Goal: Transaction & Acquisition: Purchase product/service

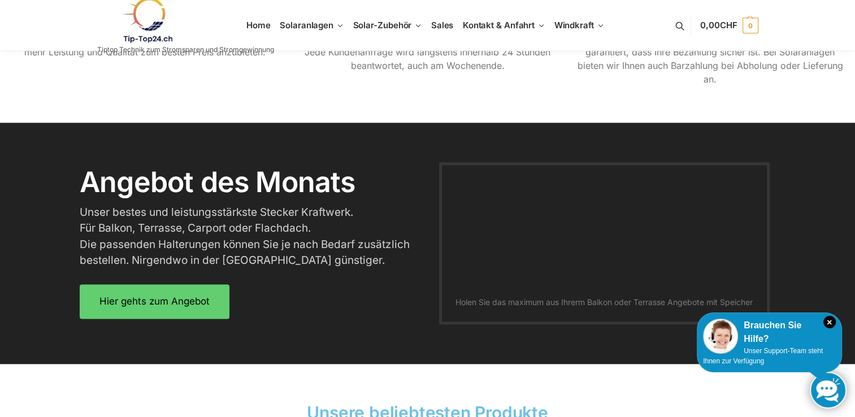
scroll to position [1350, 0]
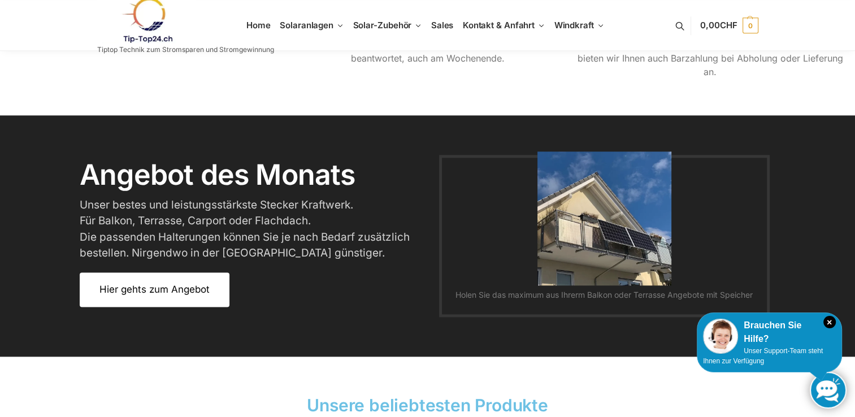
click at [199, 282] on link "Hier gehts zum Angebot" at bounding box center [155, 289] width 150 height 34
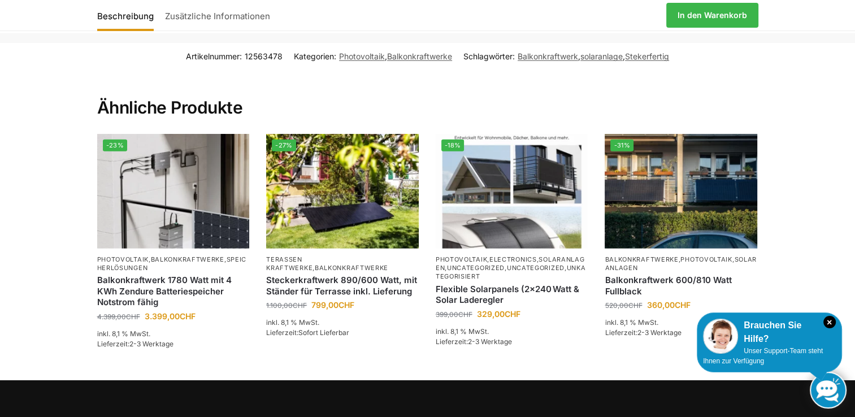
scroll to position [2674, 0]
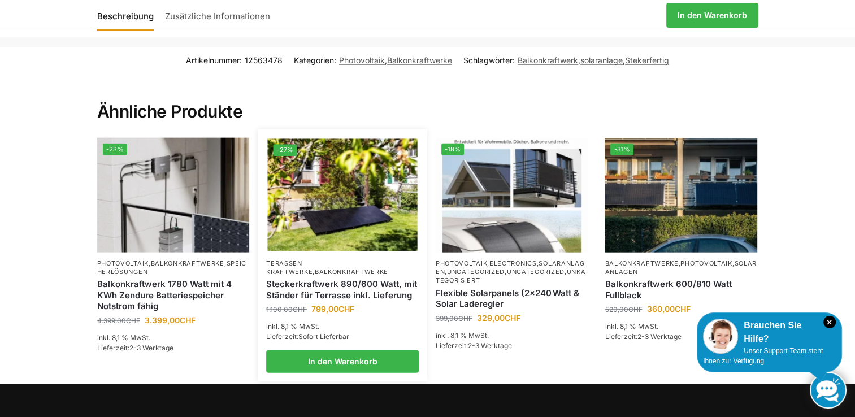
click at [375, 198] on img at bounding box center [343, 195] width 150 height 112
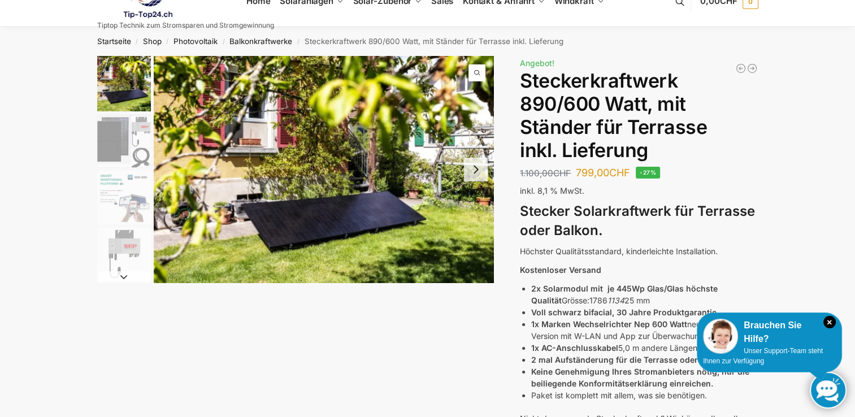
scroll to position [19, 0]
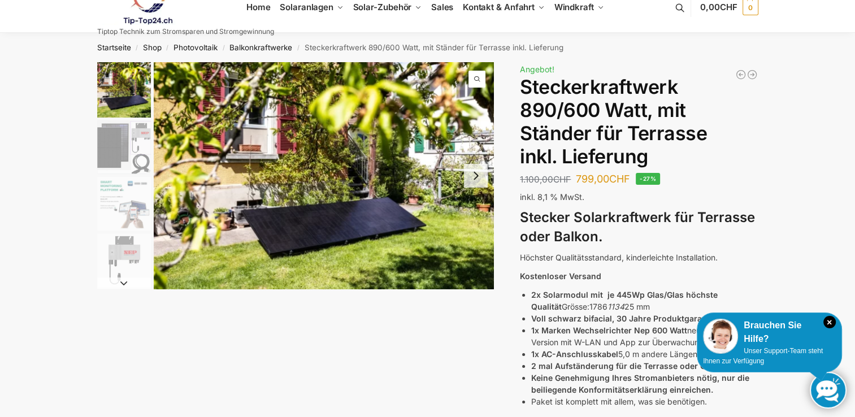
click at [294, 228] on img "1 / 10" at bounding box center [324, 175] width 340 height 227
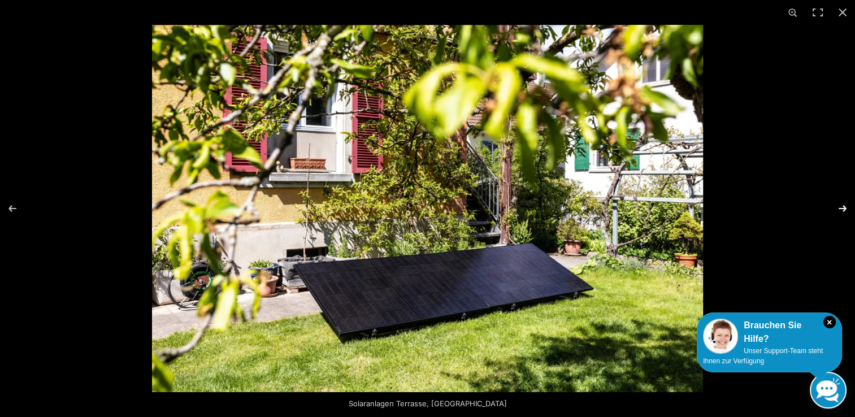
click at [841, 209] on button "Next (arrow right)" at bounding box center [835, 208] width 40 height 56
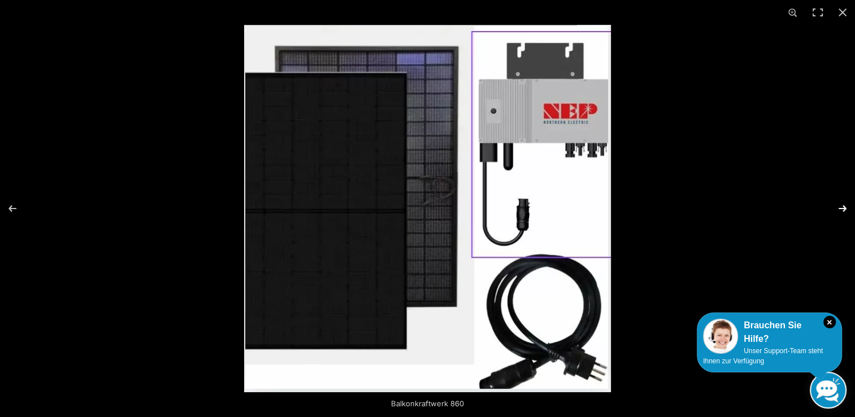
click at [841, 209] on button "Next (arrow right)" at bounding box center [835, 208] width 40 height 56
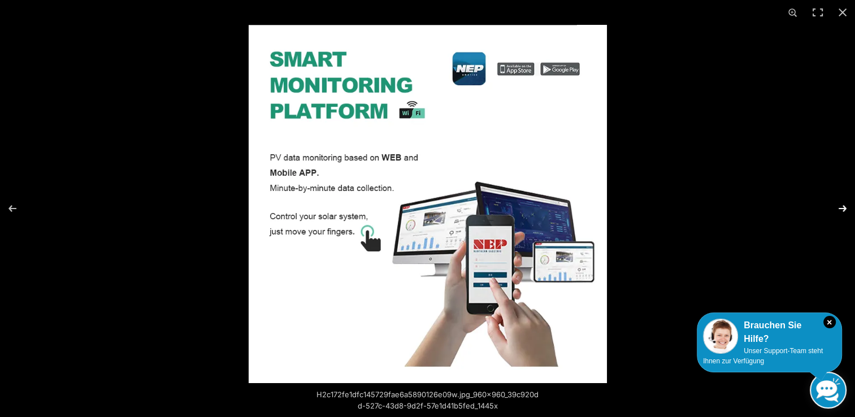
click at [841, 209] on button "Next (arrow right)" at bounding box center [835, 208] width 40 height 56
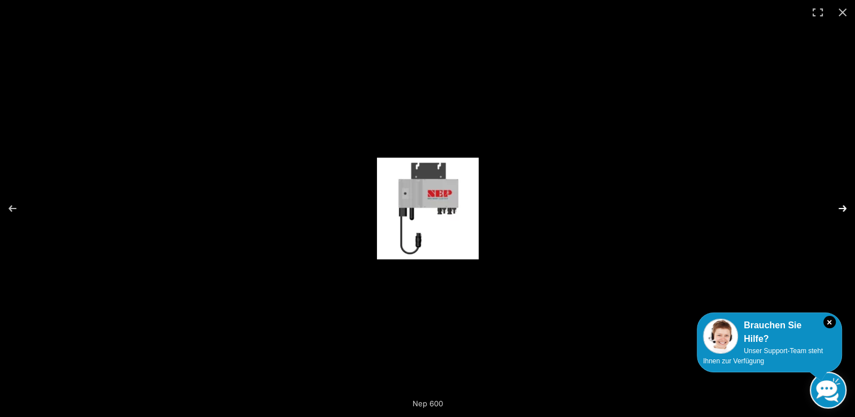
click at [841, 209] on button "Next (arrow right)" at bounding box center [835, 208] width 40 height 56
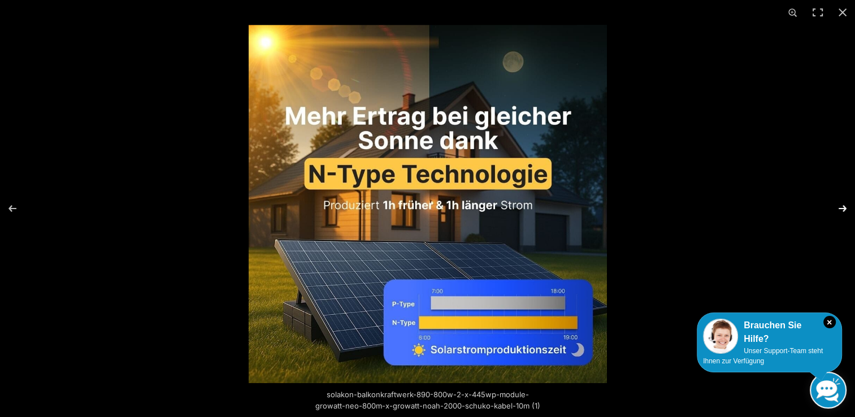
click at [845, 208] on button "Next (arrow right)" at bounding box center [835, 208] width 40 height 56
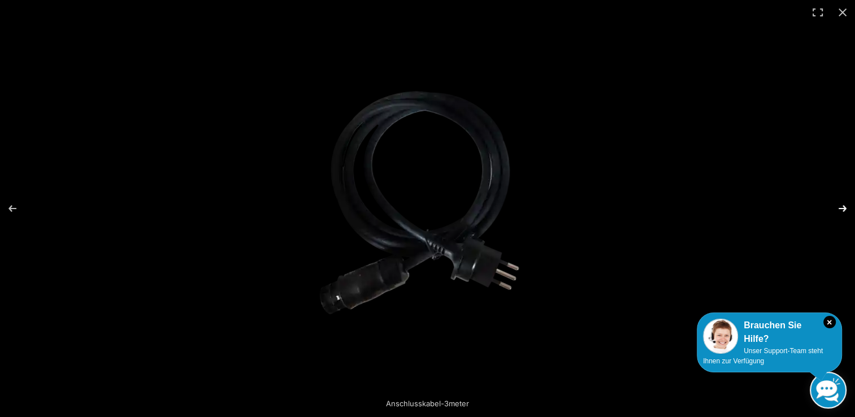
click at [844, 208] on button "Next (arrow right)" at bounding box center [835, 208] width 40 height 56
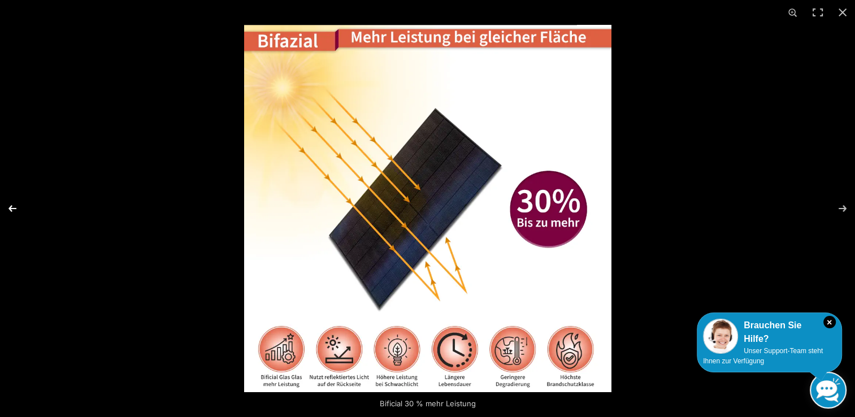
click at [18, 209] on button "Previous (arrow left)" at bounding box center [20, 208] width 40 height 56
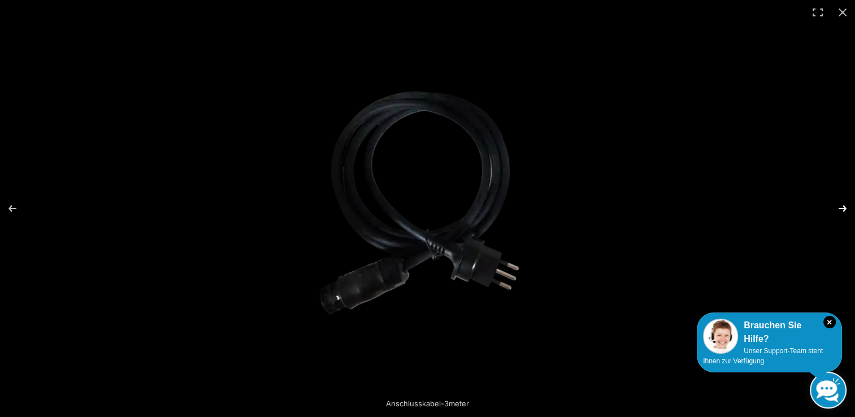
click at [846, 208] on button "Next (arrow right)" at bounding box center [835, 208] width 40 height 56
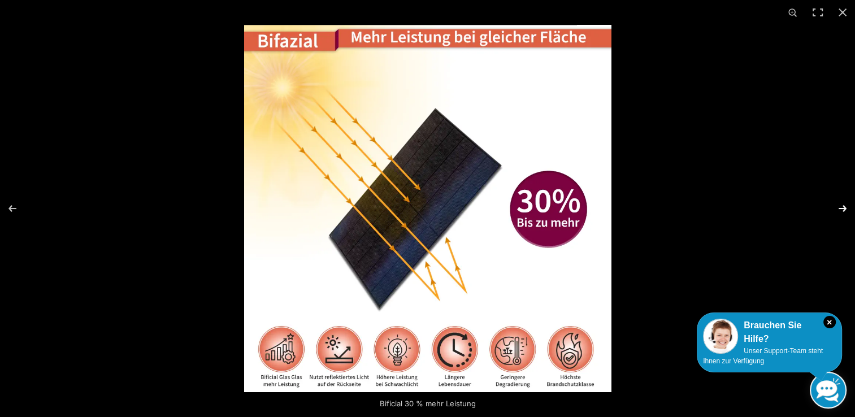
click at [846, 208] on button "Next (arrow right)" at bounding box center [835, 208] width 40 height 56
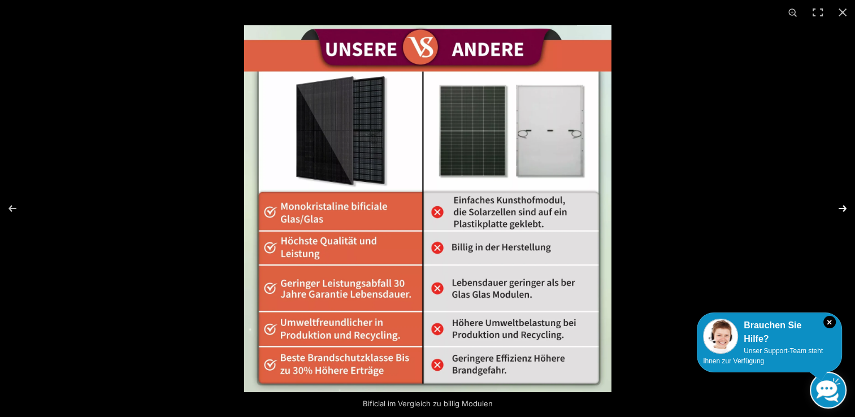
click at [843, 210] on button "Next (arrow right)" at bounding box center [835, 208] width 40 height 56
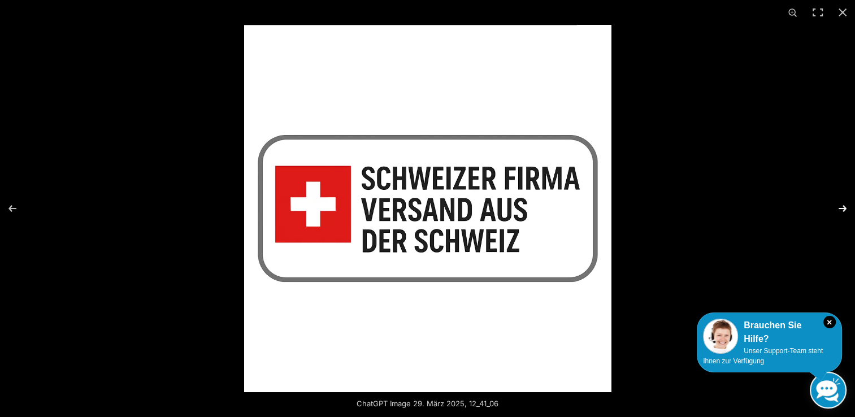
click at [843, 210] on button "Next (arrow right)" at bounding box center [835, 208] width 40 height 56
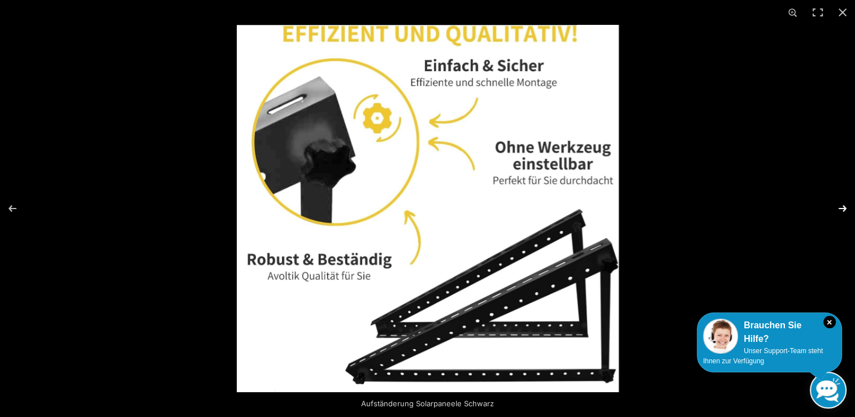
click at [845, 207] on button "Next (arrow right)" at bounding box center [835, 208] width 40 height 56
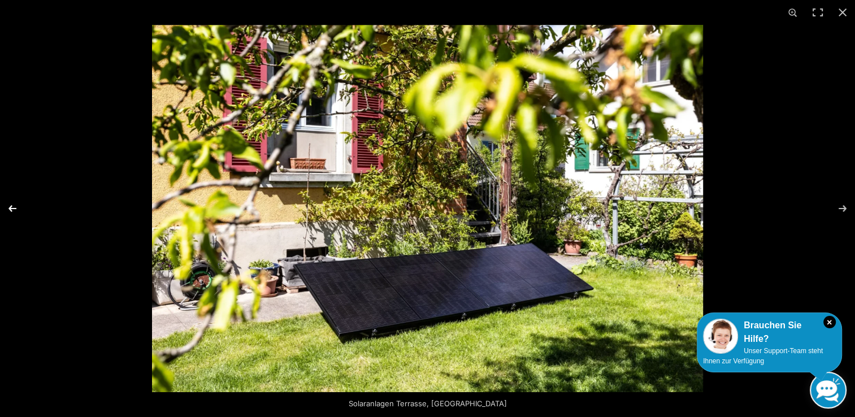
click at [14, 210] on button "Previous (arrow left)" at bounding box center [20, 208] width 40 height 56
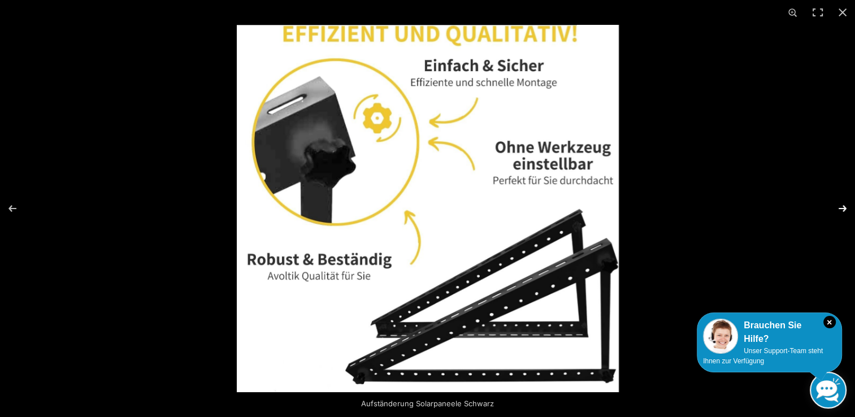
click at [843, 211] on button "Next (arrow right)" at bounding box center [835, 208] width 40 height 56
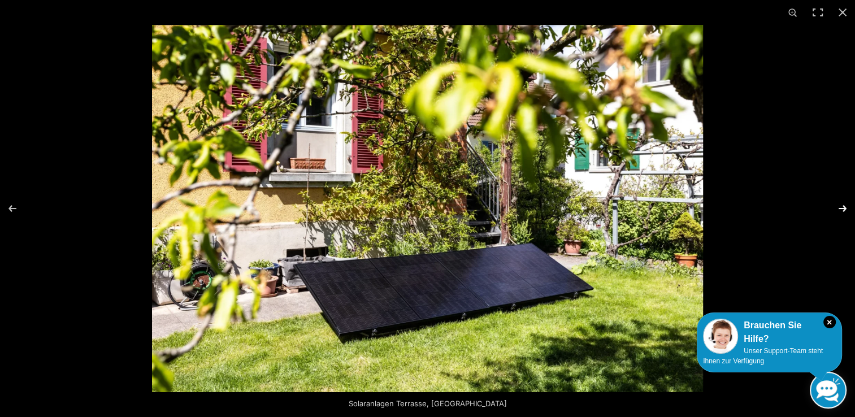
click at [843, 211] on button "Next (arrow right)" at bounding box center [835, 208] width 40 height 56
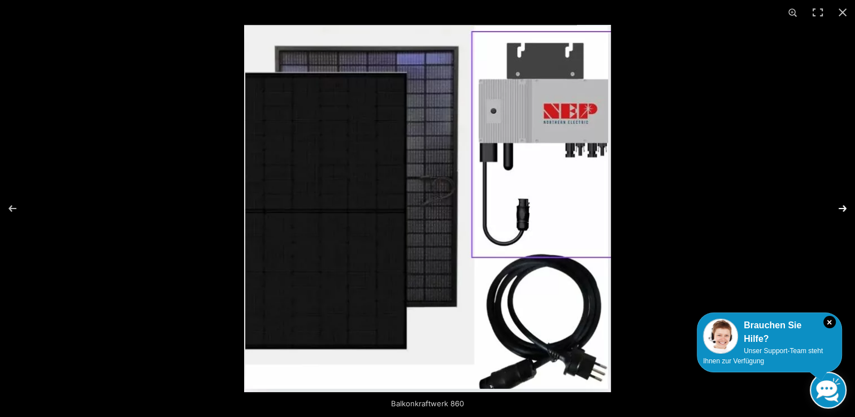
click at [843, 211] on button "Next (arrow right)" at bounding box center [835, 208] width 40 height 56
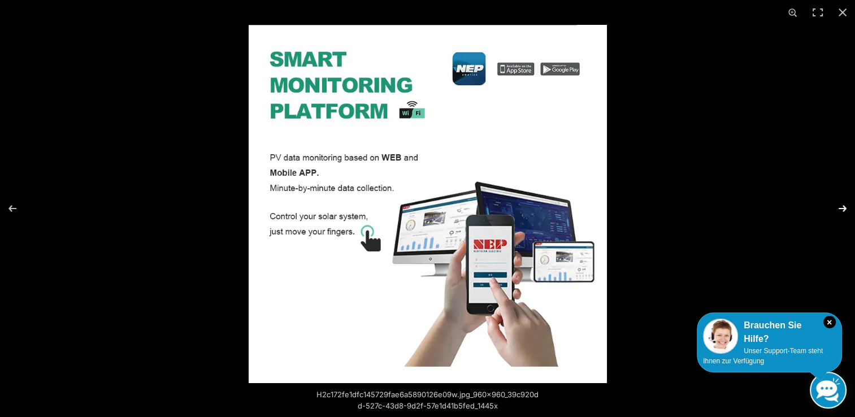
click at [843, 211] on button "Next (arrow right)" at bounding box center [835, 208] width 40 height 56
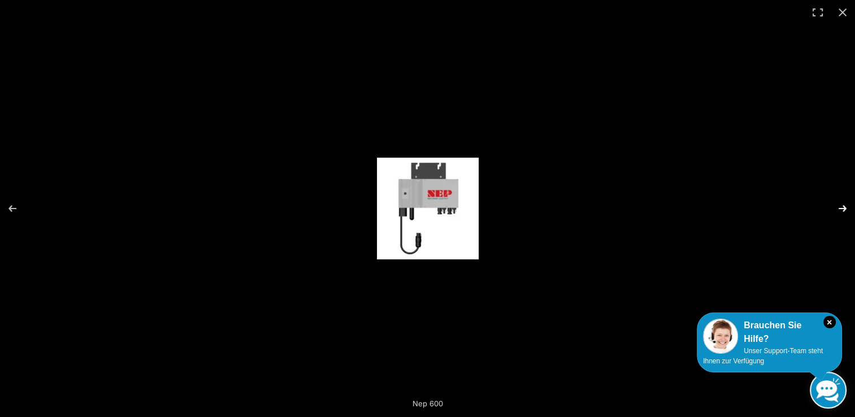
click at [843, 211] on button "Next (arrow right)" at bounding box center [835, 208] width 40 height 56
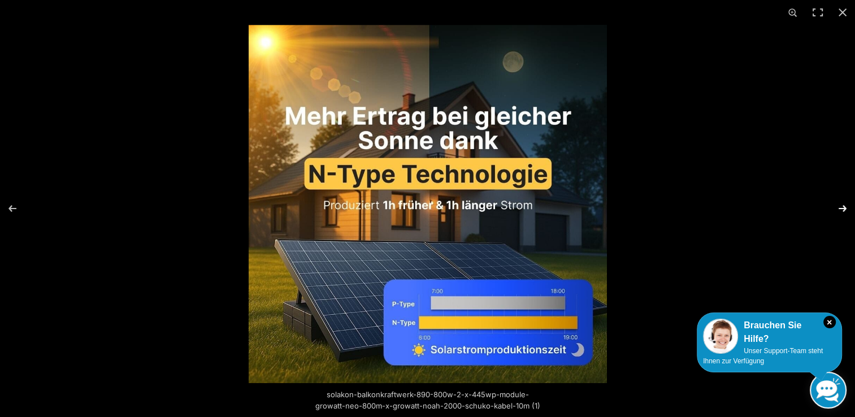
click at [839, 210] on button "Next (arrow right)" at bounding box center [835, 208] width 40 height 56
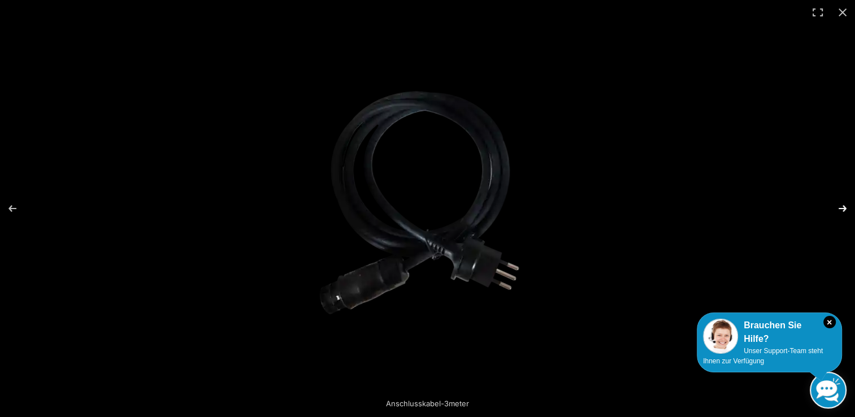
click at [839, 210] on button "Next (arrow right)" at bounding box center [835, 208] width 40 height 56
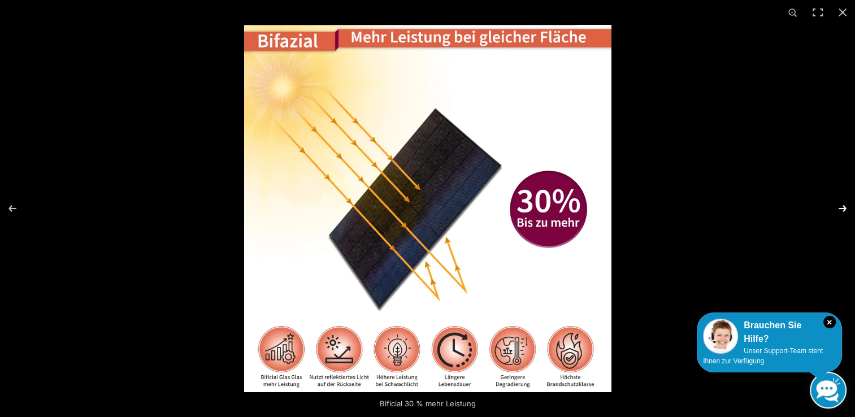
click at [845, 210] on button "Next (arrow right)" at bounding box center [835, 208] width 40 height 56
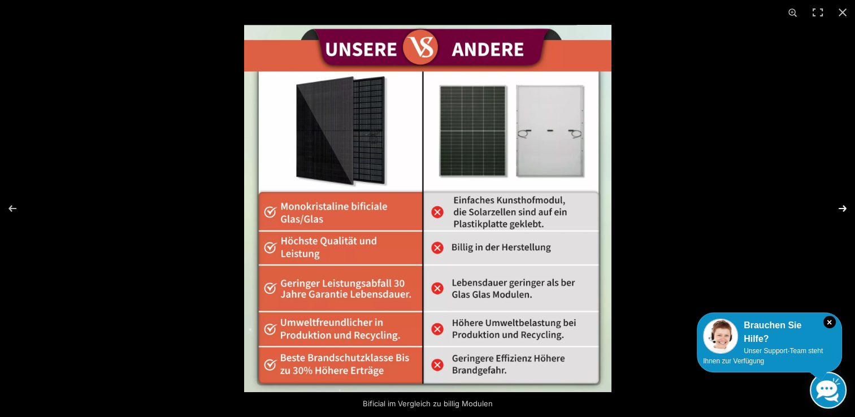
click at [845, 210] on button "Next (arrow right)" at bounding box center [835, 208] width 40 height 56
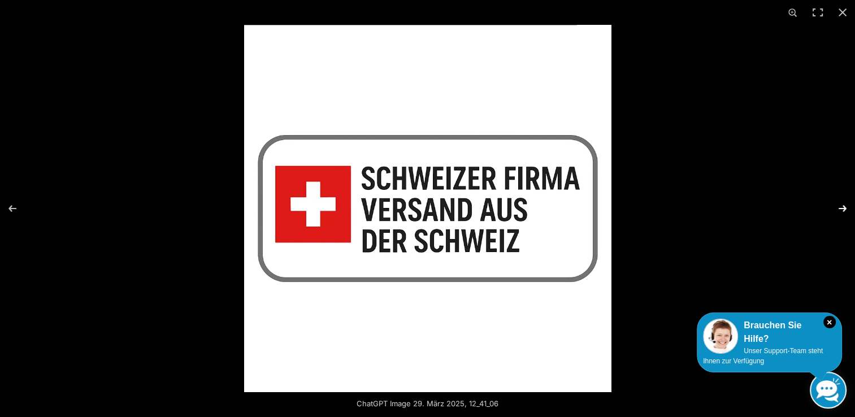
click at [845, 210] on button "Next (arrow right)" at bounding box center [835, 208] width 40 height 56
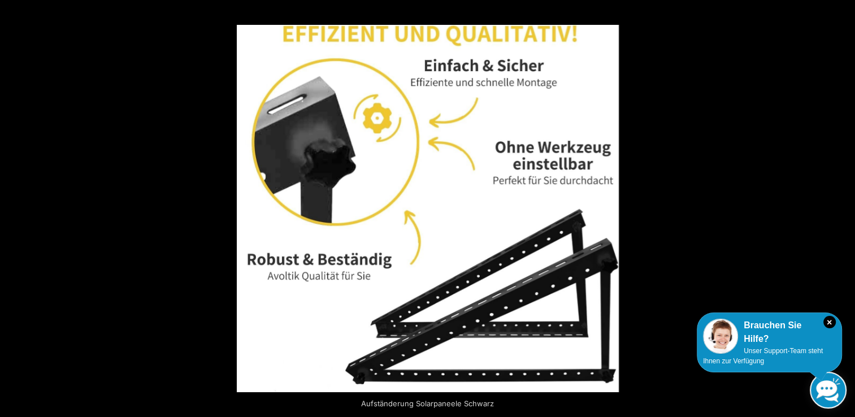
click at [845, 211] on button "Next (arrow right)" at bounding box center [835, 208] width 40 height 56
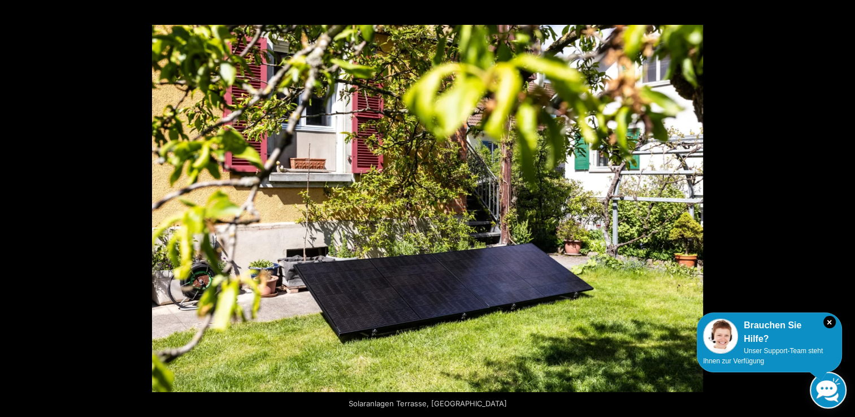
click at [845, 211] on button "Next (arrow right)" at bounding box center [835, 208] width 40 height 56
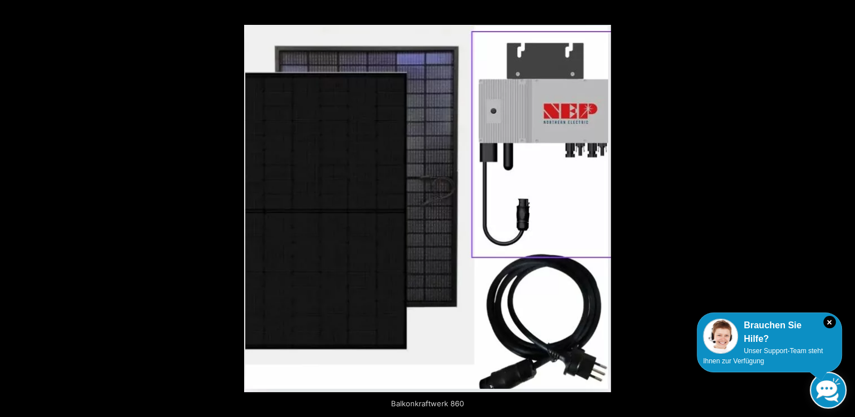
click at [845, 211] on button "Next (arrow right)" at bounding box center [835, 208] width 40 height 56
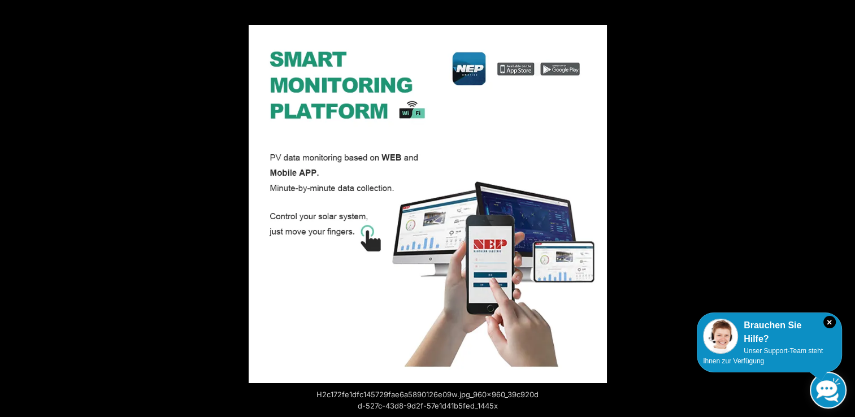
click at [845, 211] on button "Next (arrow right)" at bounding box center [835, 208] width 40 height 56
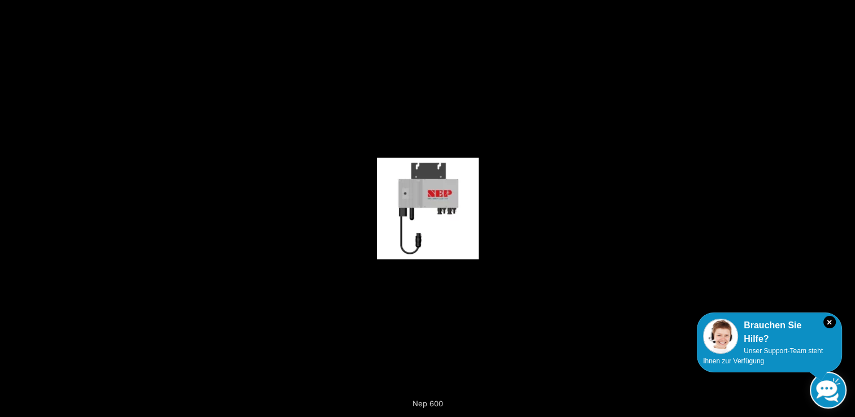
click at [845, 211] on button "Next (arrow right)" at bounding box center [835, 208] width 40 height 56
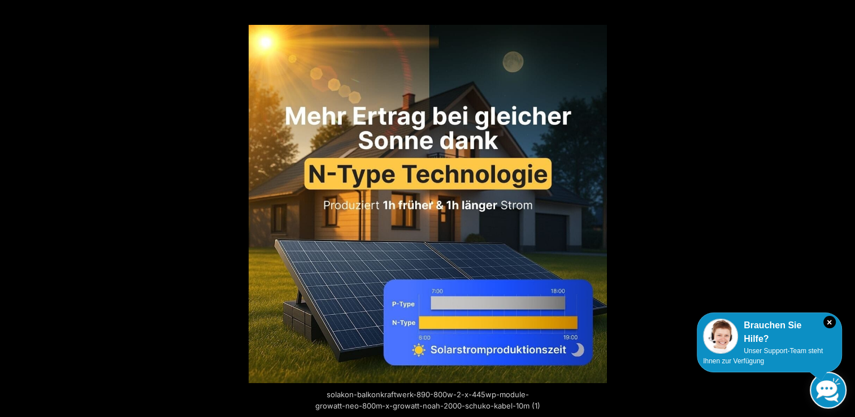
click at [845, 211] on button "Next (arrow right)" at bounding box center [835, 208] width 40 height 56
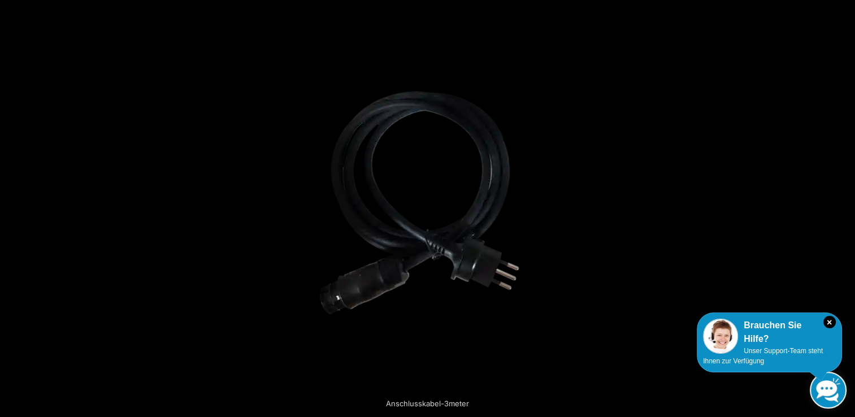
click at [845, 211] on button "Next (arrow right)" at bounding box center [835, 208] width 40 height 56
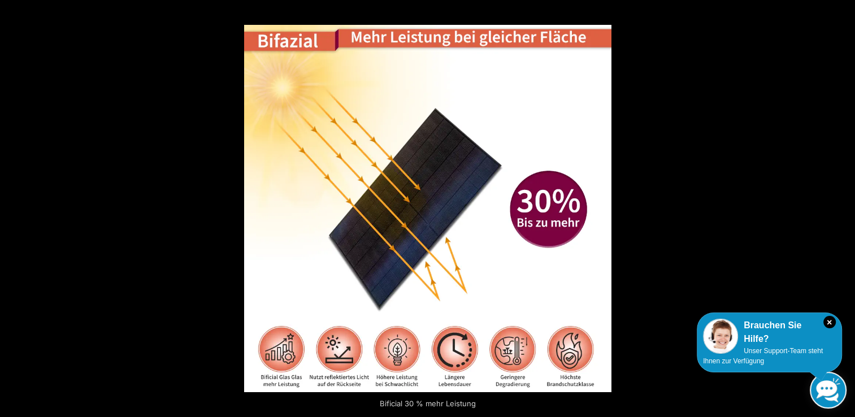
click at [845, 211] on button "Next (arrow right)" at bounding box center [835, 208] width 40 height 56
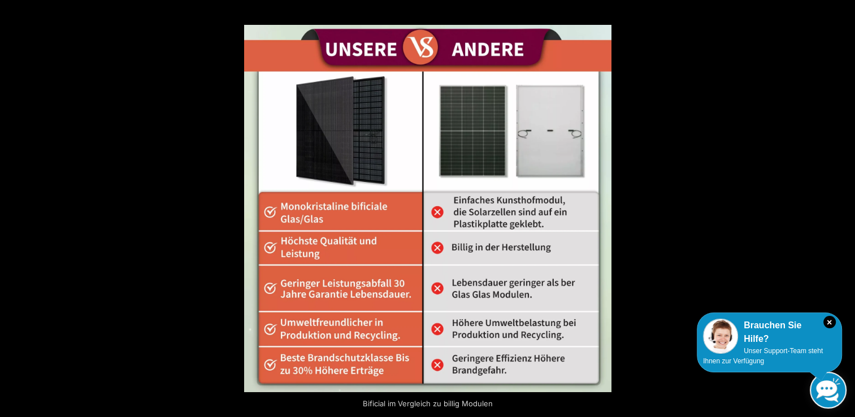
click at [845, 211] on button "Next (arrow right)" at bounding box center [835, 208] width 40 height 56
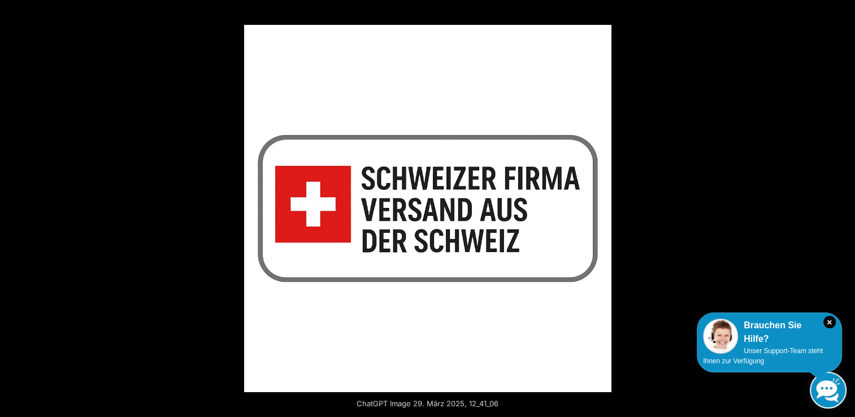
click at [845, 211] on button "Next (arrow right)" at bounding box center [835, 208] width 40 height 56
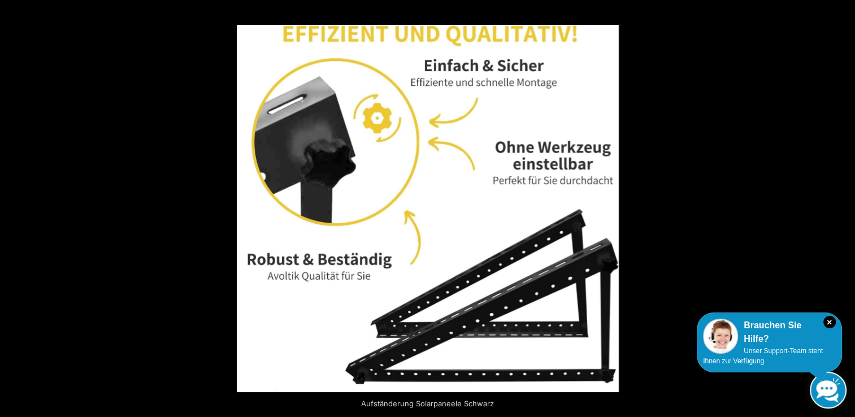
click at [845, 211] on button "Next (arrow right)" at bounding box center [835, 208] width 40 height 56
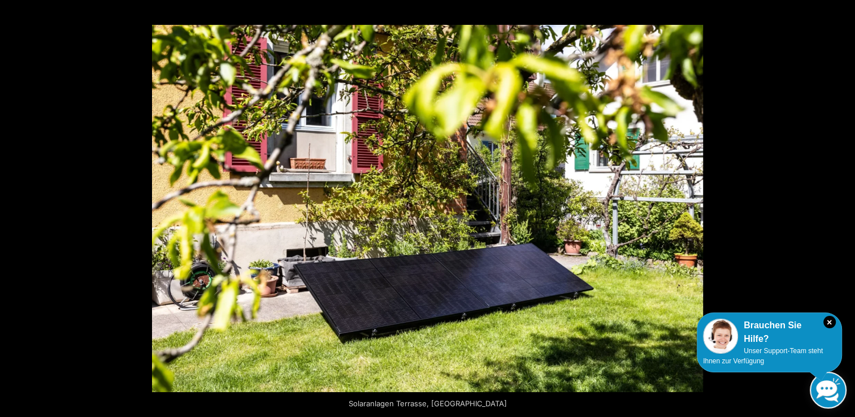
click at [845, 211] on button "Next (arrow right)" at bounding box center [835, 208] width 40 height 56
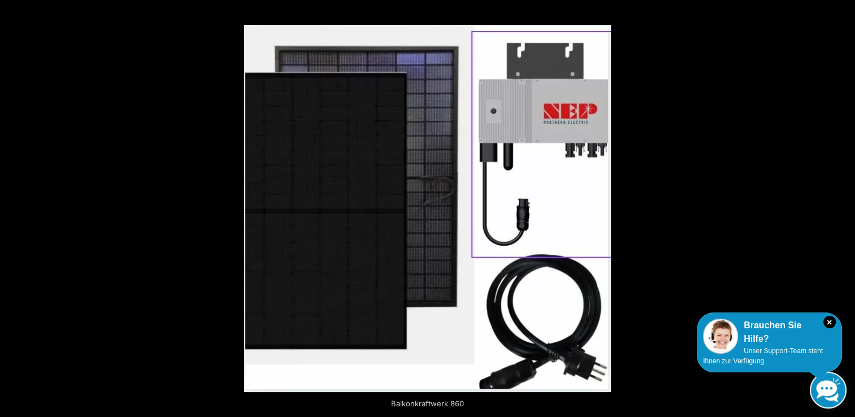
click at [845, 211] on button "Next (arrow right)" at bounding box center [835, 208] width 40 height 56
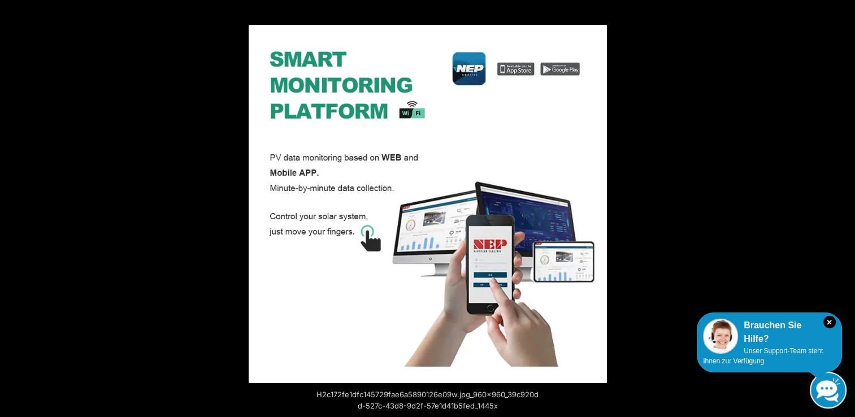
click at [845, 211] on button "Next (arrow right)" at bounding box center [835, 208] width 40 height 56
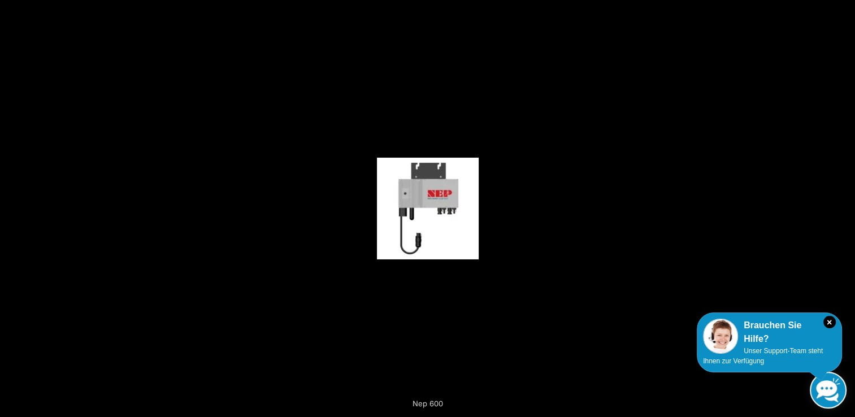
click at [845, 211] on button "Next (arrow right)" at bounding box center [835, 208] width 40 height 56
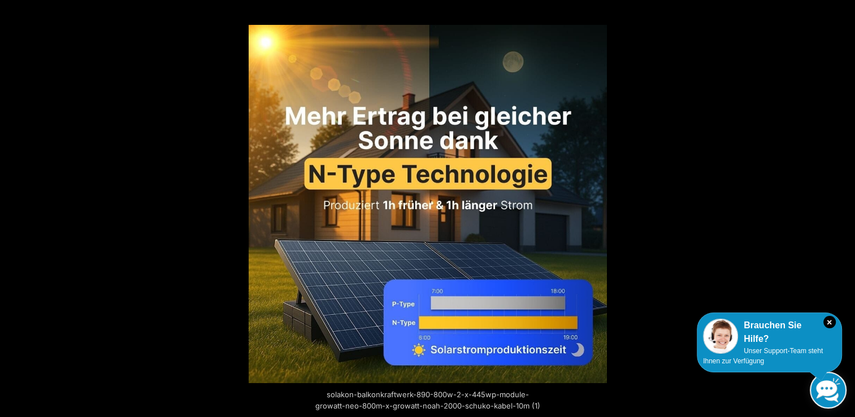
click at [845, 211] on button "Next (arrow right)" at bounding box center [835, 208] width 40 height 56
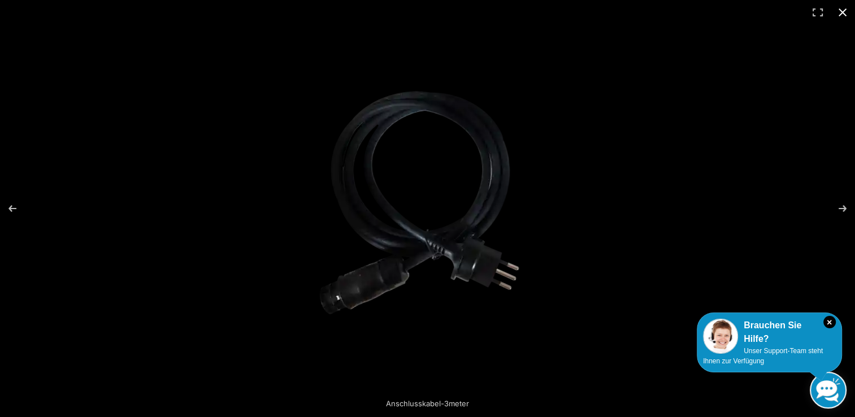
click at [846, 12] on button "Close (Esc)" at bounding box center [842, 12] width 25 height 25
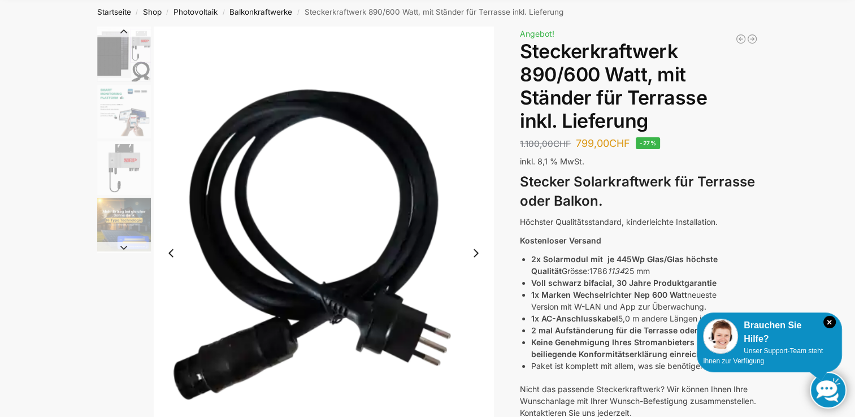
scroll to position [19, 0]
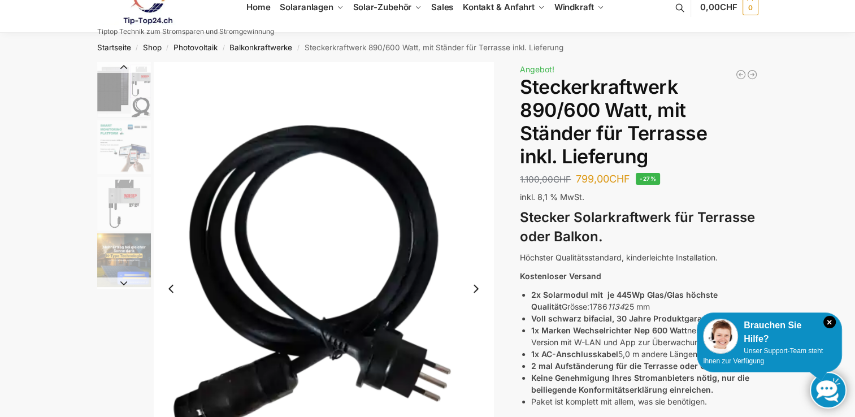
click at [126, 146] on img "3 / 10" at bounding box center [124, 147] width 54 height 54
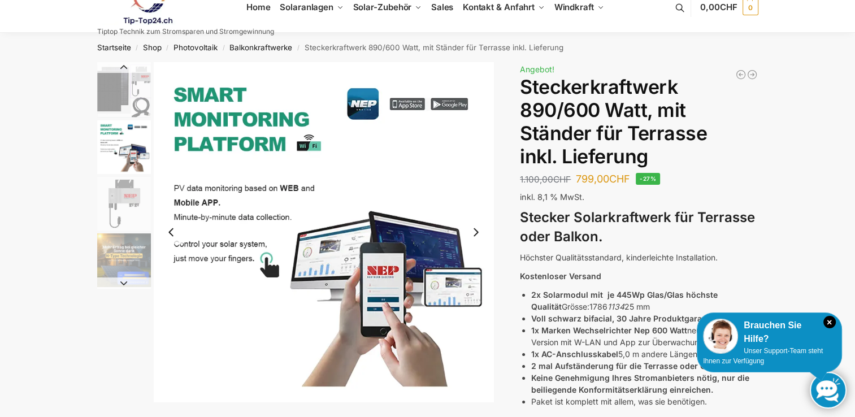
click at [122, 256] on img "5 / 10" at bounding box center [124, 260] width 54 height 54
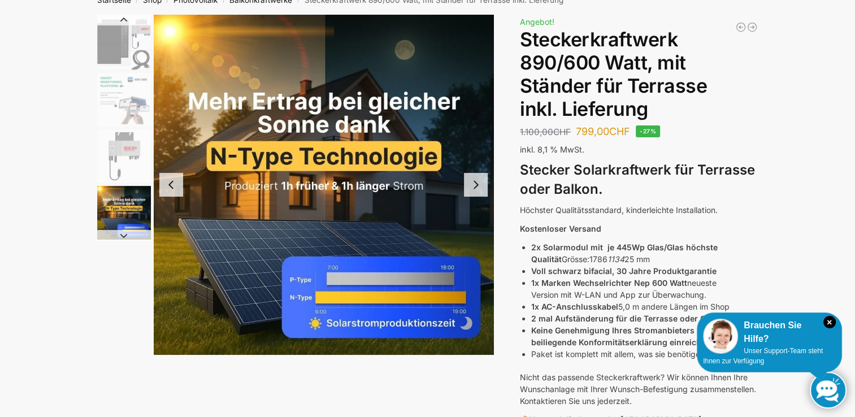
scroll to position [75, 0]
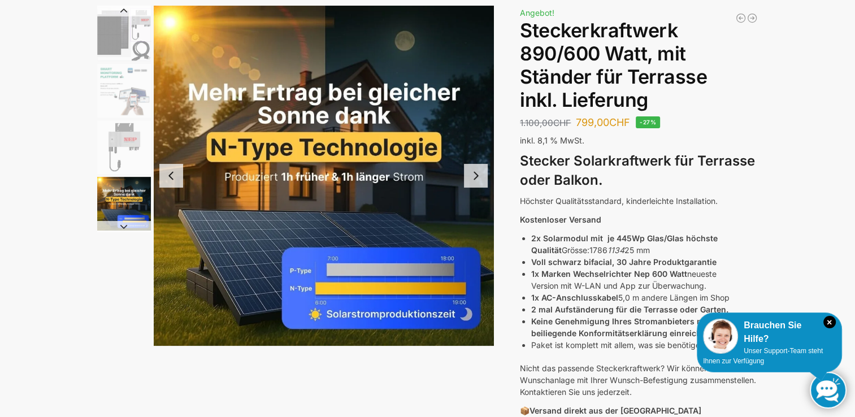
click at [827, 320] on icon "×" at bounding box center [829, 322] width 12 height 12
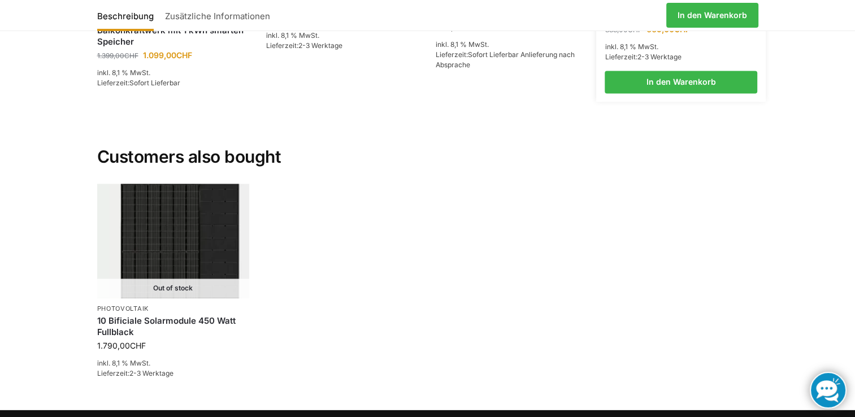
scroll to position [1638, 0]
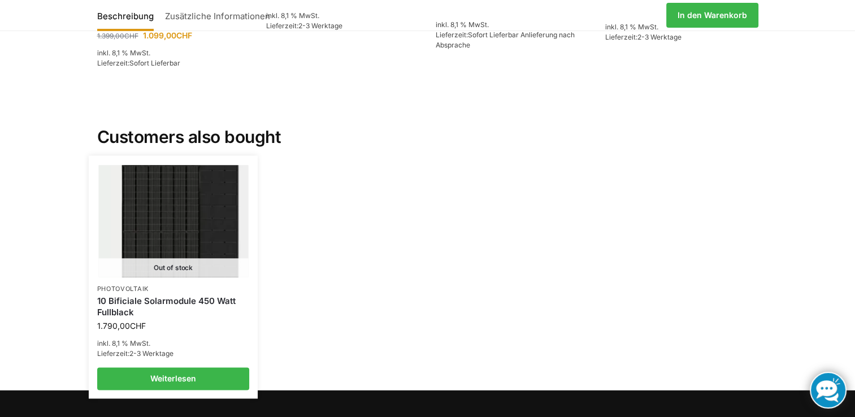
click at [156, 293] on div "10 Bificiale Solarmodule 450 Watt Fullblack" at bounding box center [173, 306] width 153 height 27
click at [178, 295] on link "10 Bificiale Solarmodule 450 Watt Fullblack" at bounding box center [173, 306] width 153 height 22
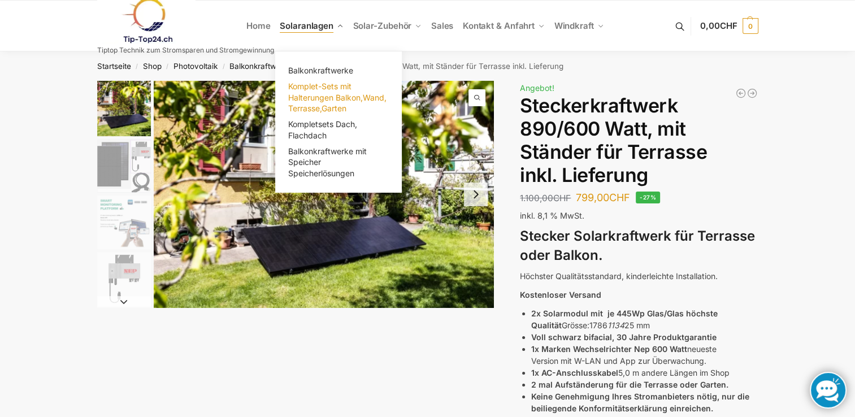
click at [342, 98] on span "Komplet-Sets mit Halterungen Balkon,Wand, Terrasse,Garten" at bounding box center [337, 97] width 98 height 32
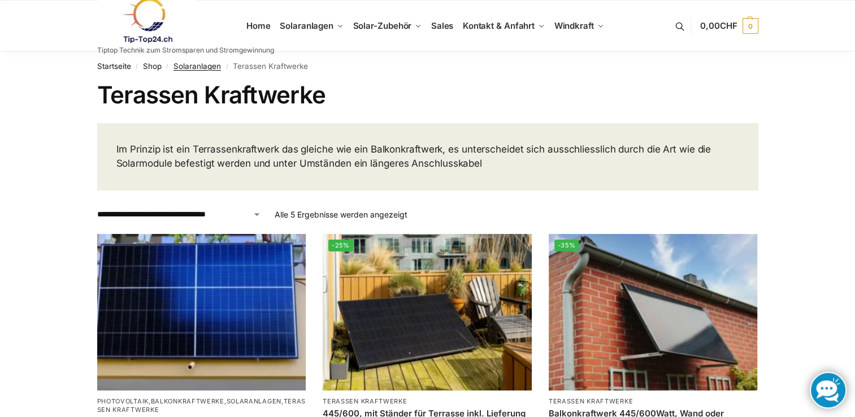
click at [210, 66] on link "Solaranlagen" at bounding box center [196, 66] width 47 height 9
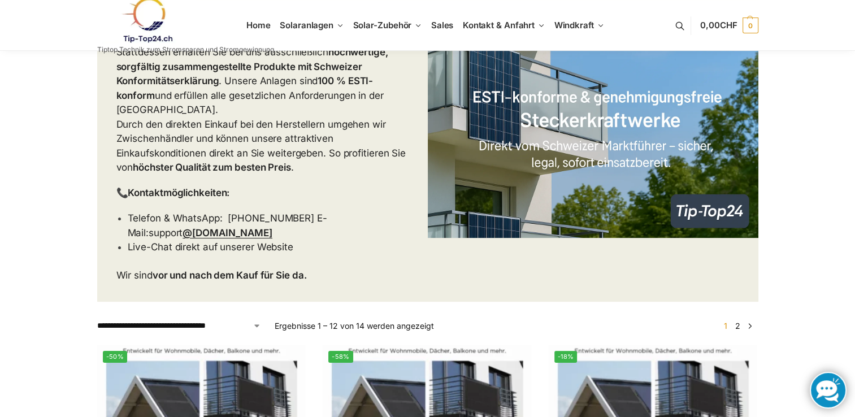
scroll to position [169, 0]
drag, startPoint x: 314, startPoint y: 202, endPoint x: 328, endPoint y: 218, distance: 21.6
click at [328, 218] on p "Telefon & WhatsApp: 0784701155 E-Mail:support @tip-top24.ch" at bounding box center [268, 225] width 281 height 29
drag, startPoint x: 328, startPoint y: 218, endPoint x: 318, endPoint y: 202, distance: 19.6
copy p "support @tip-top24.ch"
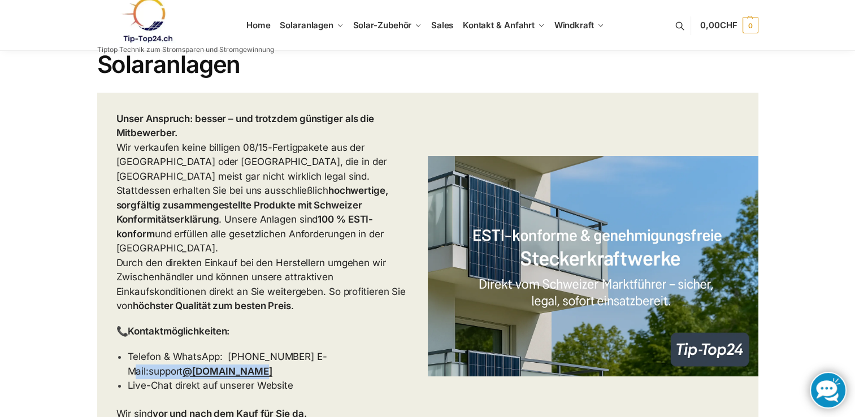
scroll to position [0, 0]
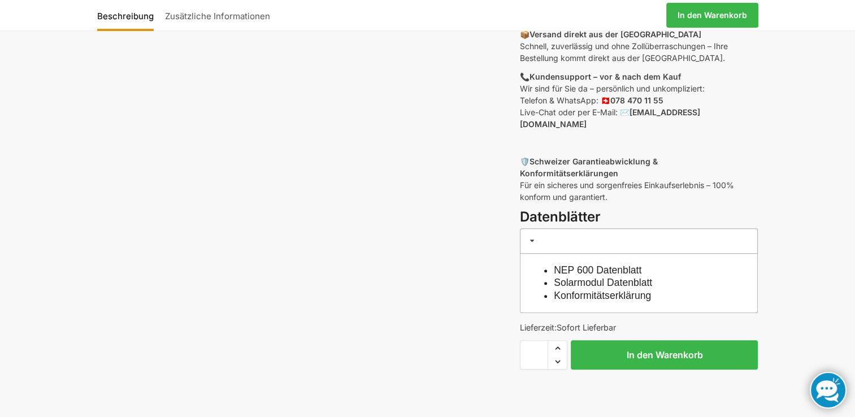
scroll to position [452, 0]
click at [594, 264] on link "NEP 600 Datenblatt" at bounding box center [598, 269] width 88 height 11
click at [599, 276] on link "Solarmodul Datenblatt" at bounding box center [603, 281] width 98 height 11
click at [577, 289] on link "Konformitätserklärung" at bounding box center [602, 294] width 97 height 11
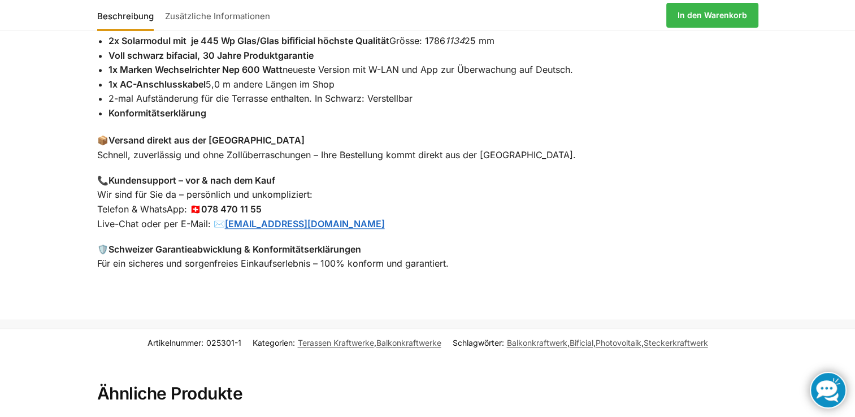
scroll to position [1036, 0]
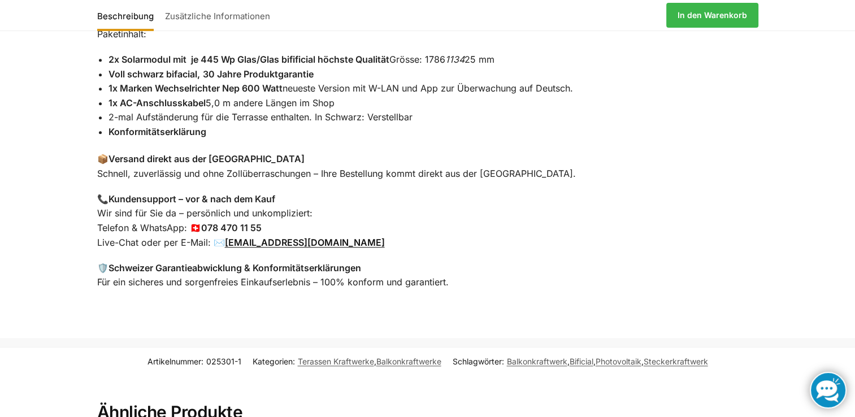
click at [276, 237] on link "[EMAIL_ADDRESS][DOMAIN_NAME]" at bounding box center [305, 242] width 160 height 11
drag, startPoint x: 276, startPoint y: 221, endPoint x: 266, endPoint y: 218, distance: 10.6
click at [266, 237] on link "[EMAIL_ADDRESS][DOMAIN_NAME]" at bounding box center [305, 242] width 160 height 11
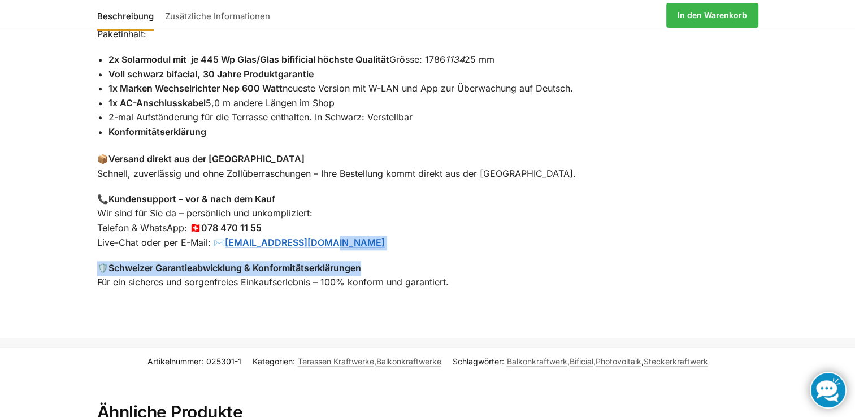
drag, startPoint x: 266, startPoint y: 218, endPoint x: 407, endPoint y: 225, distance: 141.4
click at [407, 225] on div "Stecker Solarkraftwerk für Terrasse oder Balkon mit 890 Watt Glas-Glas bificial…" at bounding box center [427, 102] width 708 height 424
click at [285, 237] on link "[EMAIL_ADDRESS][DOMAIN_NAME]" at bounding box center [305, 242] width 160 height 11
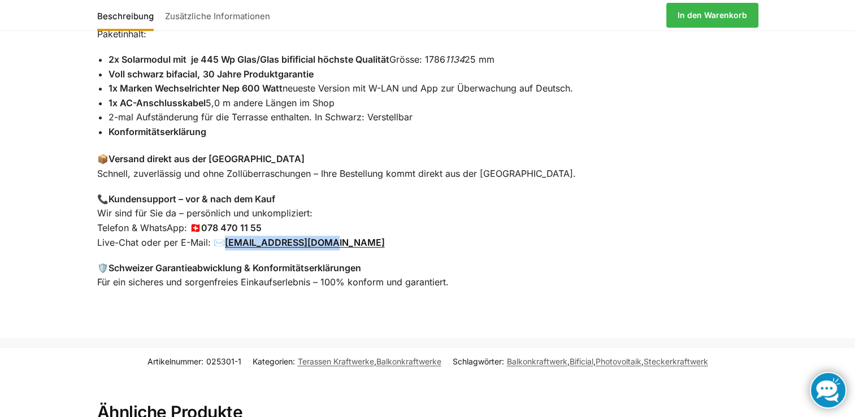
drag, startPoint x: 338, startPoint y: 214, endPoint x: 228, endPoint y: 214, distance: 110.2
click at [228, 214] on p "📞 Kundensupport – vor & nach dem Kauf Wir sind für Sie da – persönlich und unko…" at bounding box center [427, 221] width 661 height 58
drag, startPoint x: 228, startPoint y: 214, endPoint x: 285, endPoint y: 218, distance: 56.7
copy link "[EMAIL_ADDRESS][DOMAIN_NAME]"
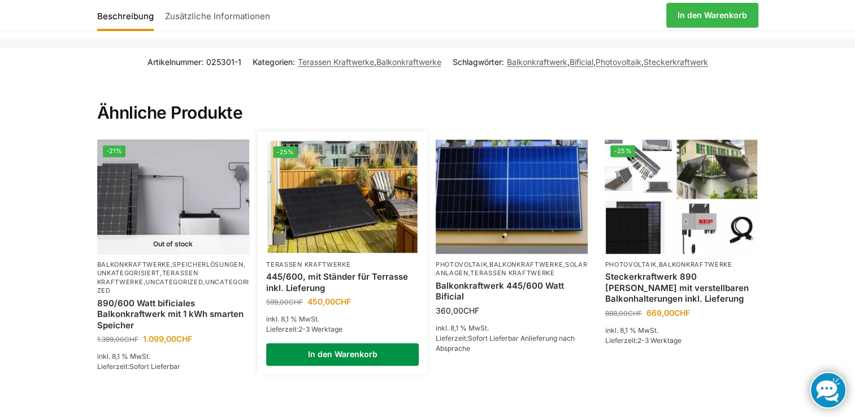
scroll to position [1328, 0]
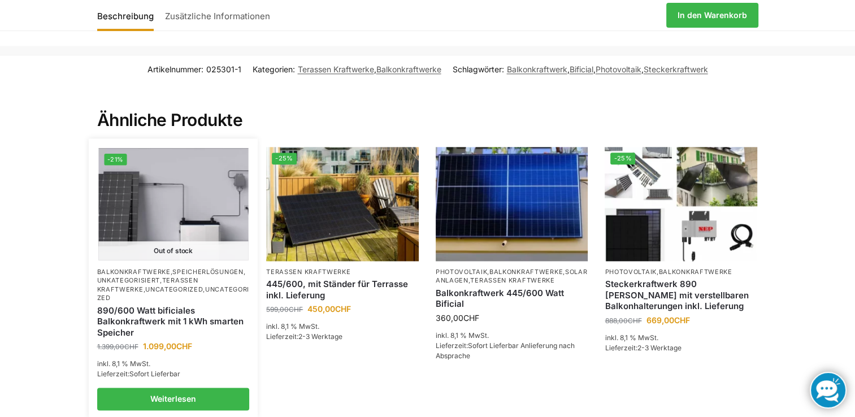
click at [151, 305] on link "890/600 Watt bificiales Balkonkraftwerk mit 1 kWh smarten Speicher" at bounding box center [173, 321] width 153 height 33
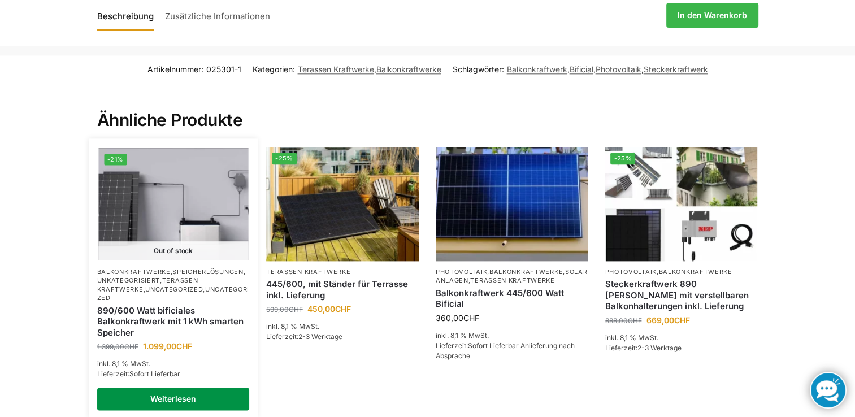
click at [168, 388] on link "Weiterlesen" at bounding box center [173, 399] width 153 height 23
click at [182, 388] on link "Weiterlesen" at bounding box center [173, 399] width 153 height 23
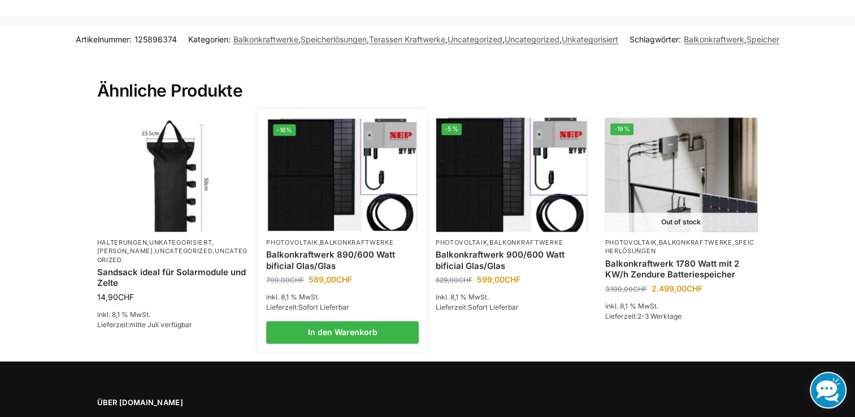
scroll to position [1375, 0]
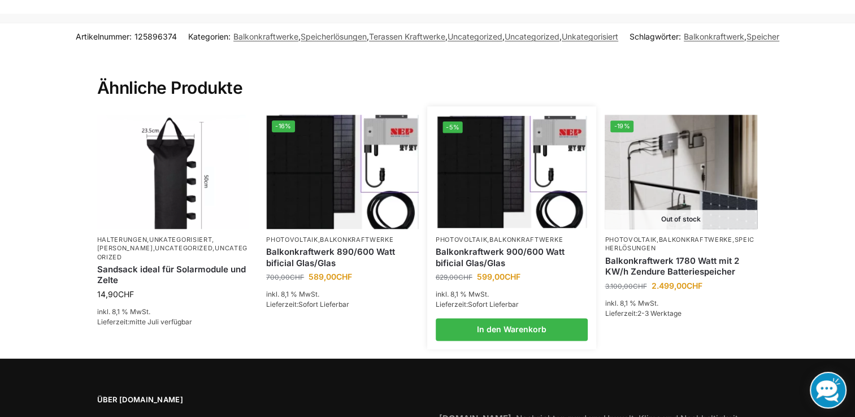
click at [493, 195] on img at bounding box center [512, 171] width 150 height 112
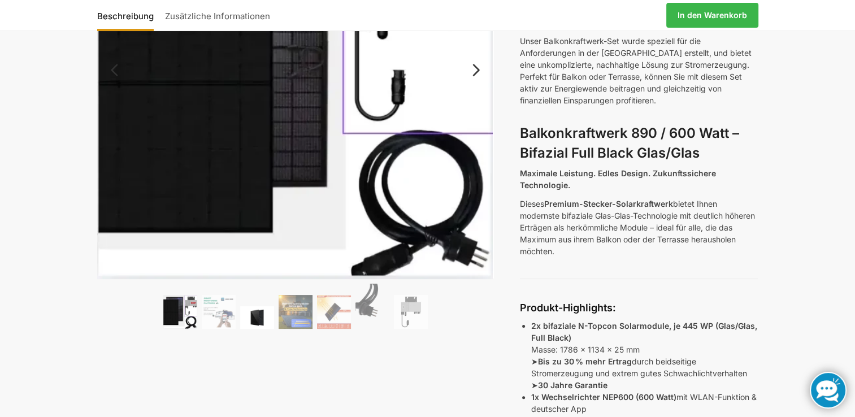
scroll to position [207, 0]
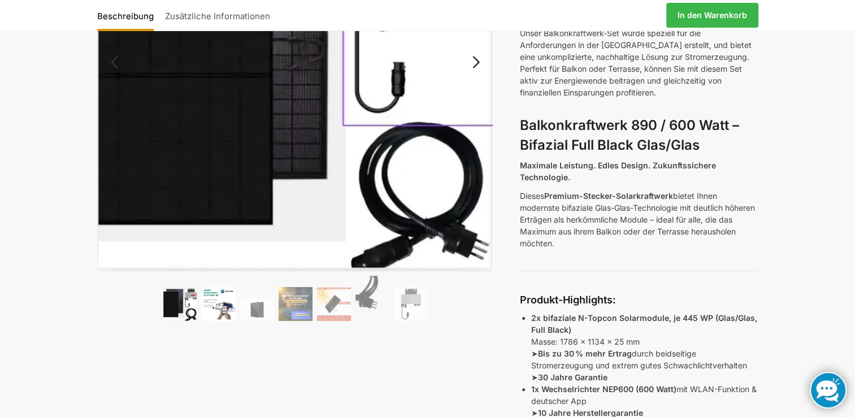
click at [208, 311] on img at bounding box center [219, 304] width 34 height 34
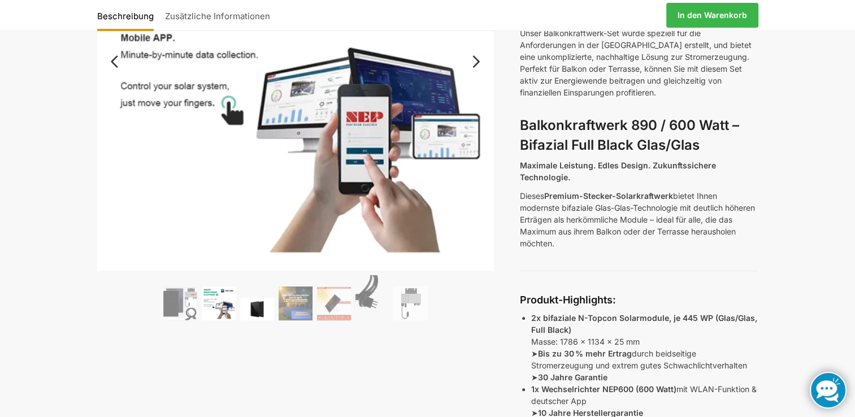
click at [263, 310] on img at bounding box center [257, 309] width 34 height 23
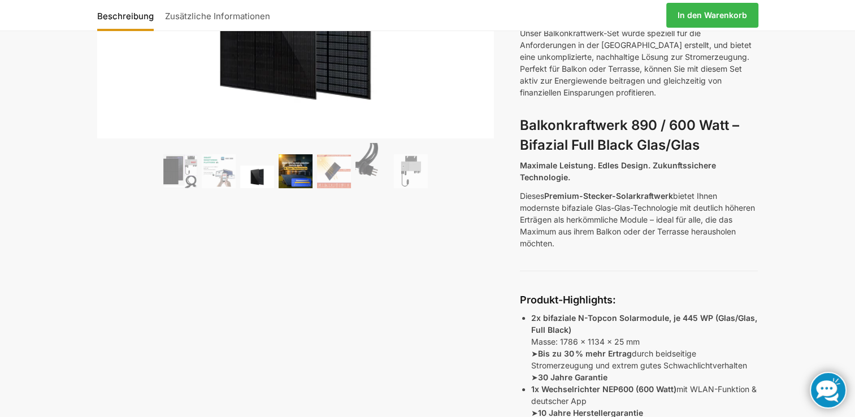
click at [295, 174] on img at bounding box center [296, 171] width 34 height 34
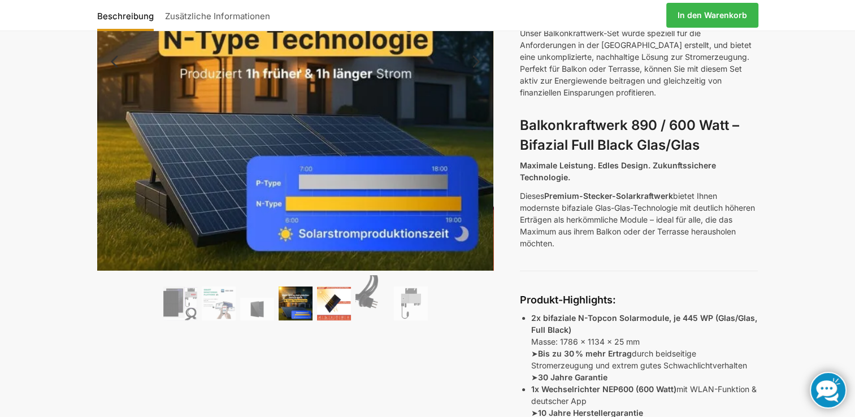
click at [328, 297] on img at bounding box center [334, 303] width 34 height 34
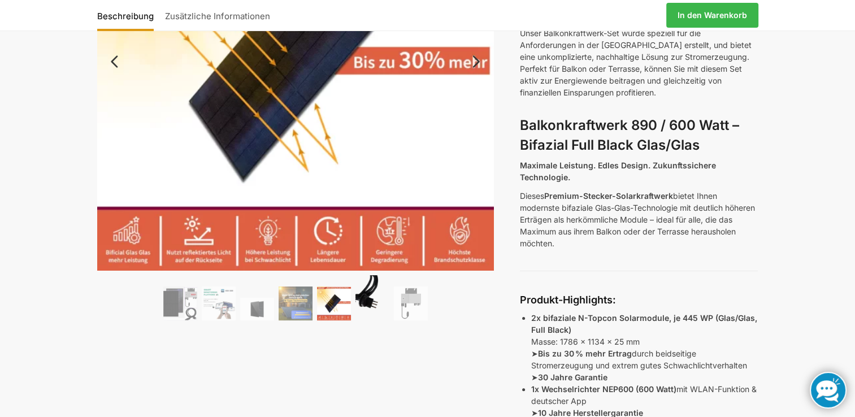
click at [367, 304] on img at bounding box center [372, 297] width 34 height 45
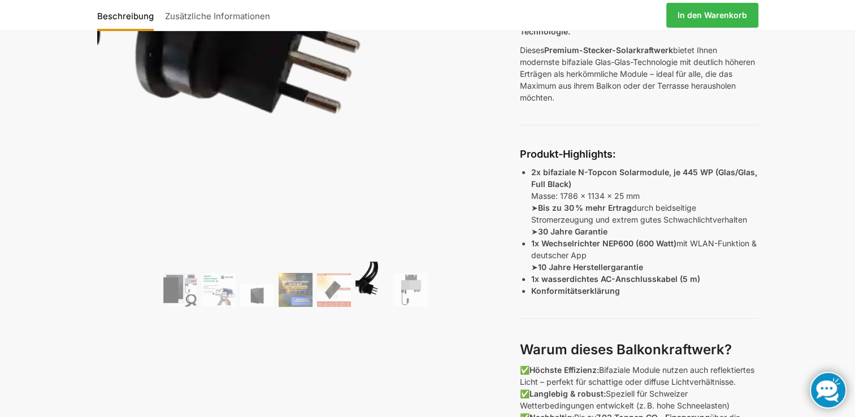
scroll to position [358, 0]
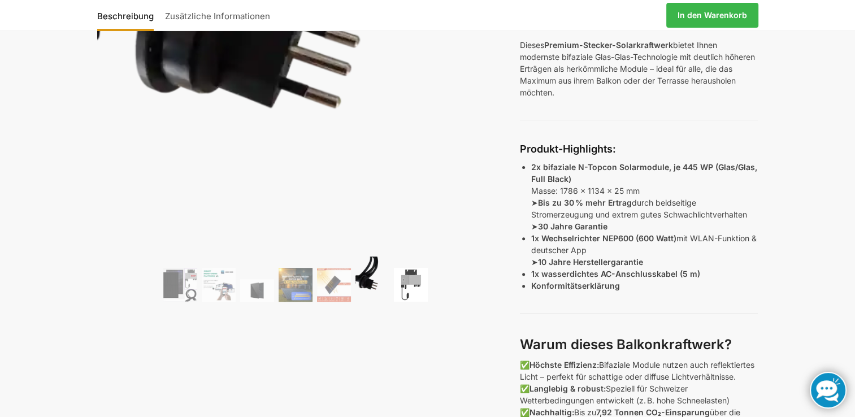
click at [416, 288] on img at bounding box center [411, 285] width 34 height 34
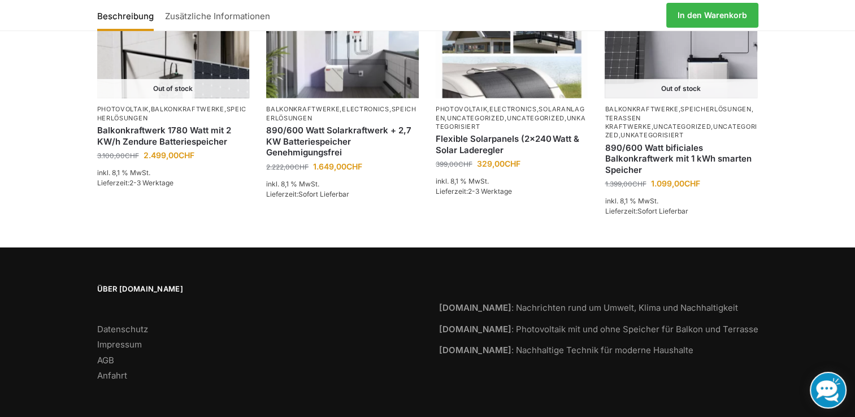
scroll to position [2816, 0]
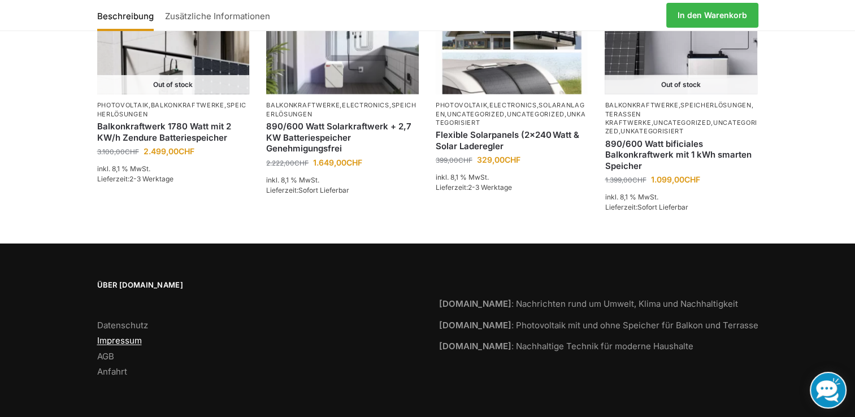
click at [129, 338] on link "Impressum" at bounding box center [119, 340] width 45 height 11
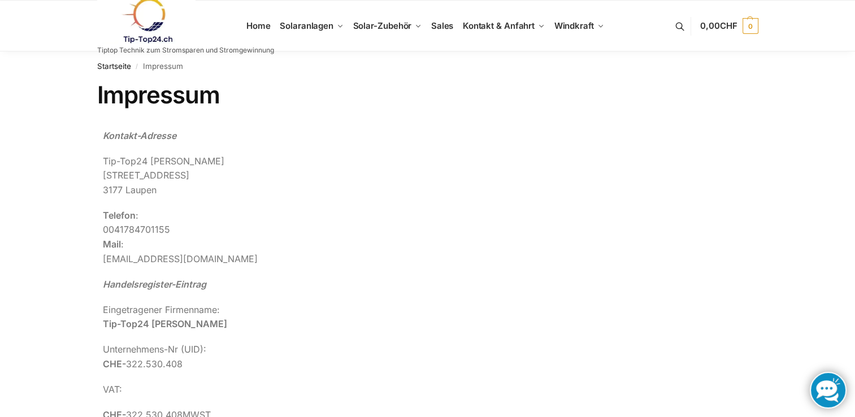
click at [192, 257] on p "Telefon : [PHONE_NUMBER] Mail : [EMAIL_ADDRESS][DOMAIN_NAME]" at bounding box center [428, 237] width 650 height 58
drag, startPoint x: 188, startPoint y: 256, endPoint x: 102, endPoint y: 255, distance: 85.9
click at [103, 255] on p "Telefon : [PHONE_NUMBER] Mail : [EMAIL_ADDRESS][DOMAIN_NAME]" at bounding box center [428, 237] width 650 height 58
drag, startPoint x: 102, startPoint y: 255, endPoint x: 120, endPoint y: 256, distance: 18.1
copy p "info@Tip-top24.ch"
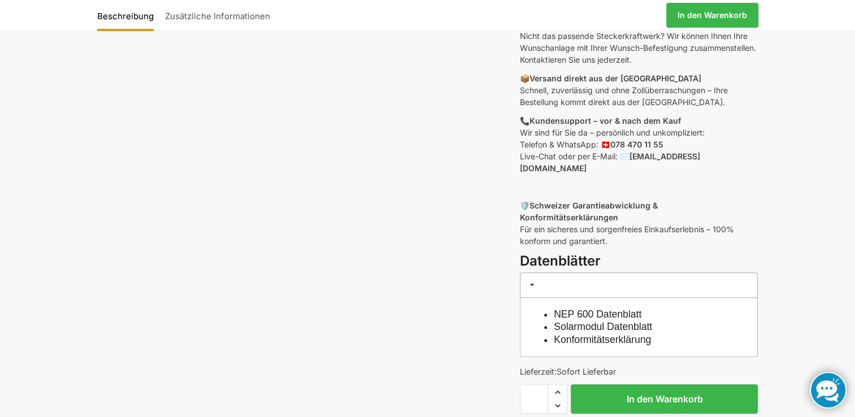
scroll to position [414, 0]
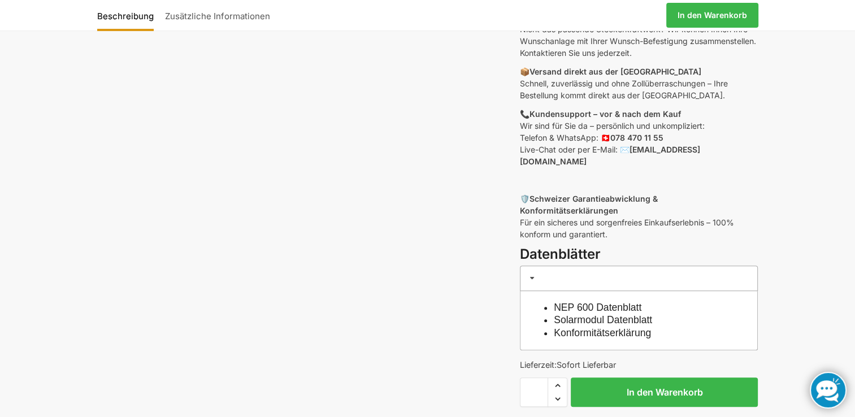
click at [628, 314] on link "Solarmodul Datenblatt" at bounding box center [603, 319] width 98 height 11
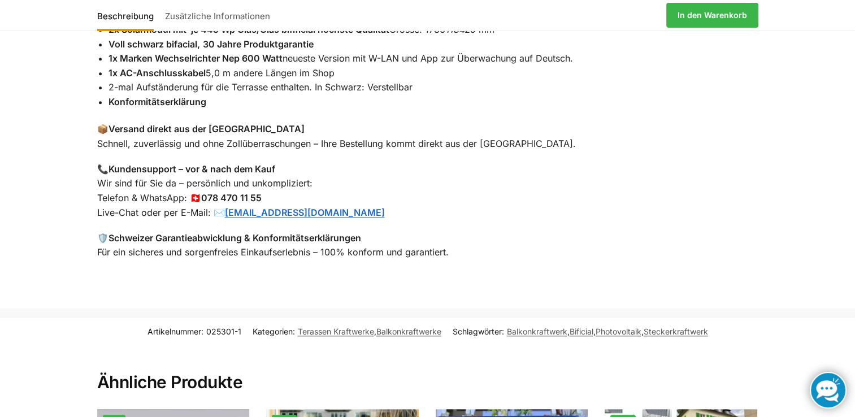
scroll to position [1055, 0]
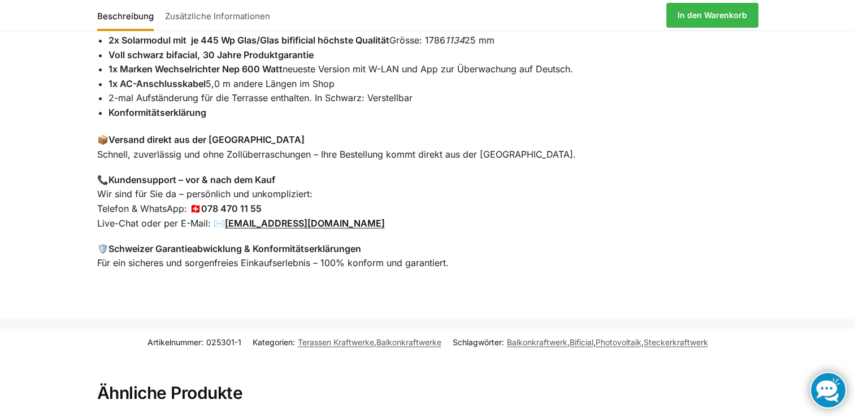
click at [271, 218] on link "support@tip-top24.ch" at bounding box center [305, 223] width 160 height 11
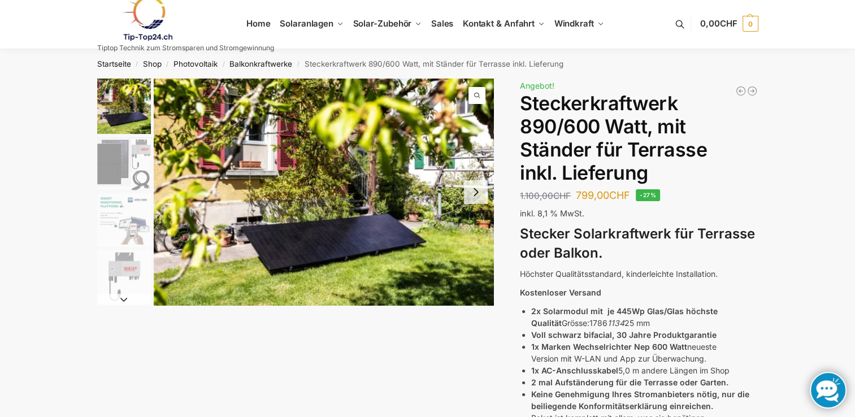
scroll to position [0, 0]
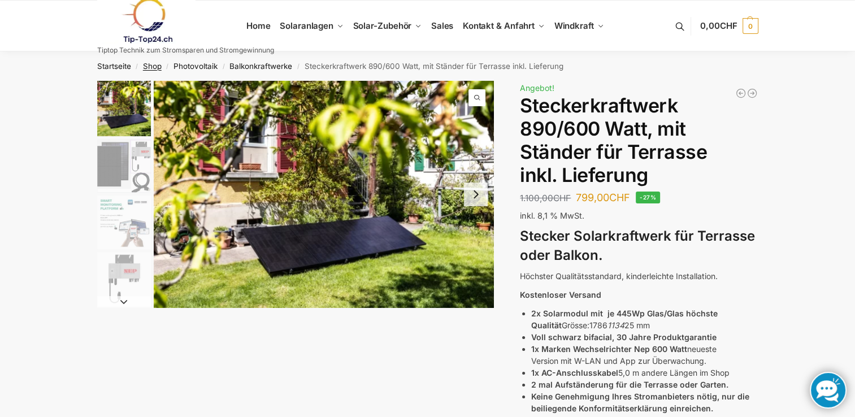
click at [154, 67] on link "Shop" at bounding box center [152, 66] width 19 height 9
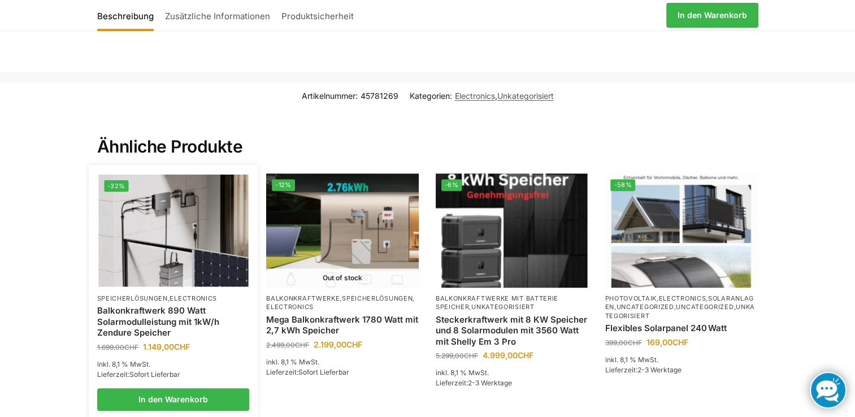
scroll to position [659, 0]
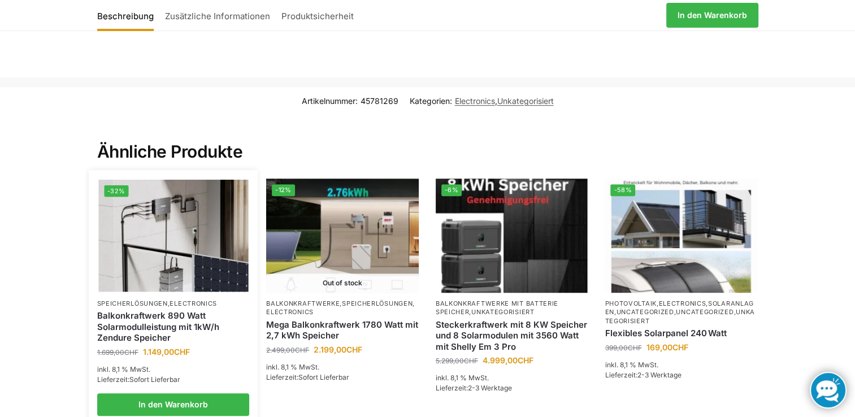
click at [195, 236] on img at bounding box center [173, 236] width 150 height 112
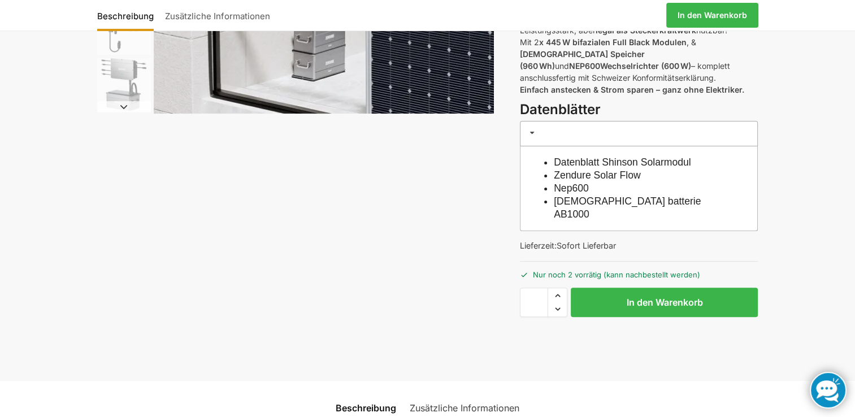
scroll to position [301, 0]
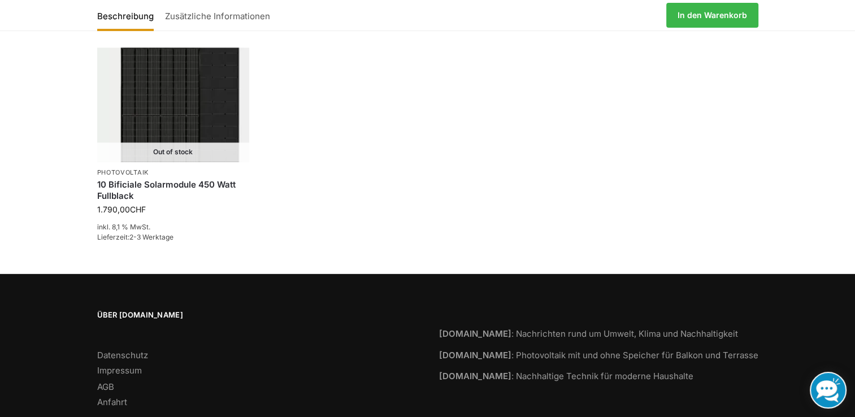
scroll to position [1760, 0]
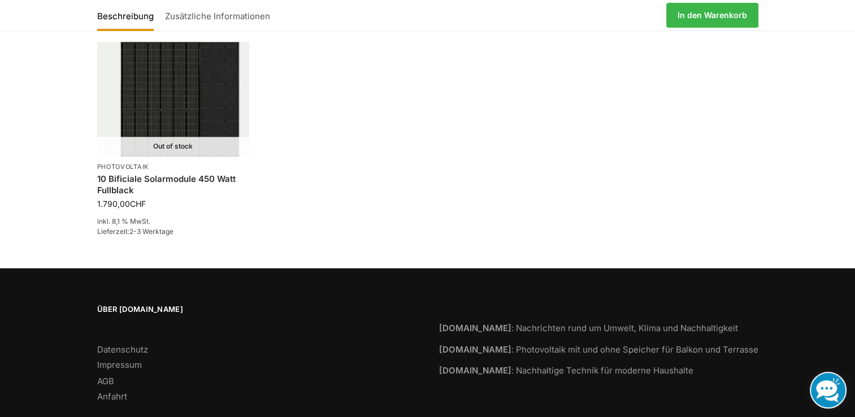
click at [828, 389] on link at bounding box center [828, 390] width 37 height 37
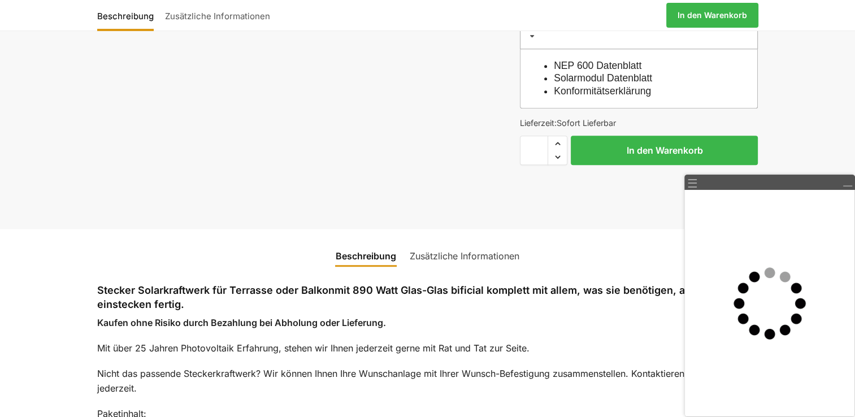
scroll to position [659, 0]
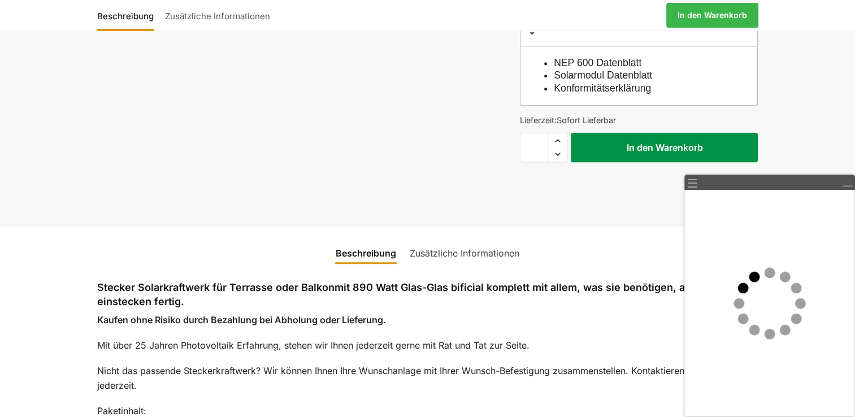
click at [651, 133] on button "In den Warenkorb" at bounding box center [664, 147] width 187 height 29
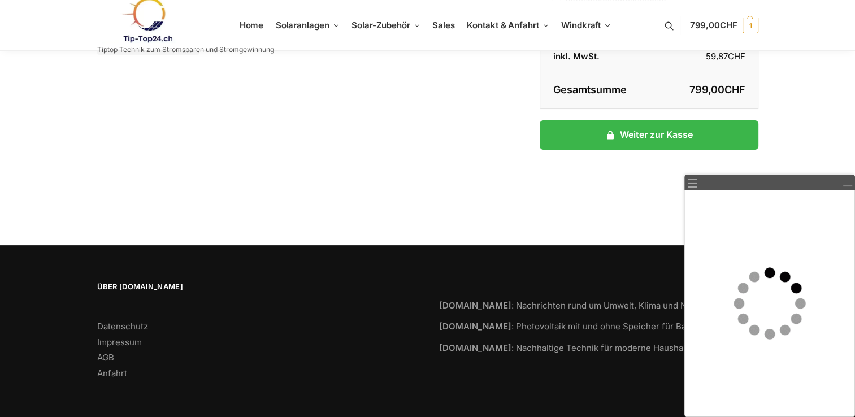
scroll to position [236, 0]
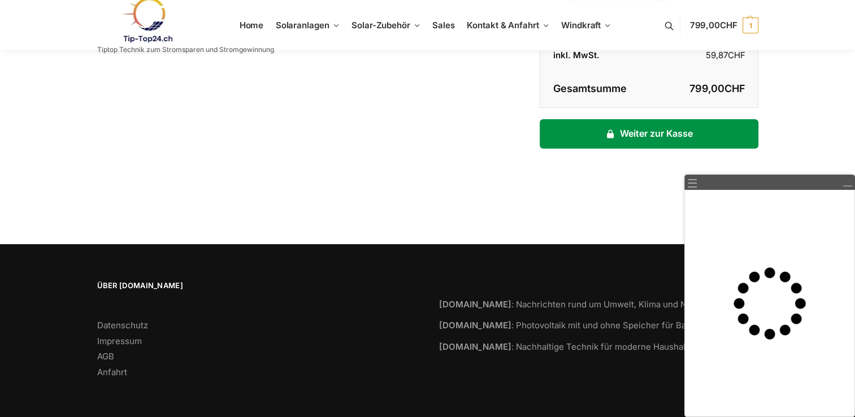
click at [627, 129] on link "Weiter zur Kasse" at bounding box center [649, 133] width 218 height 29
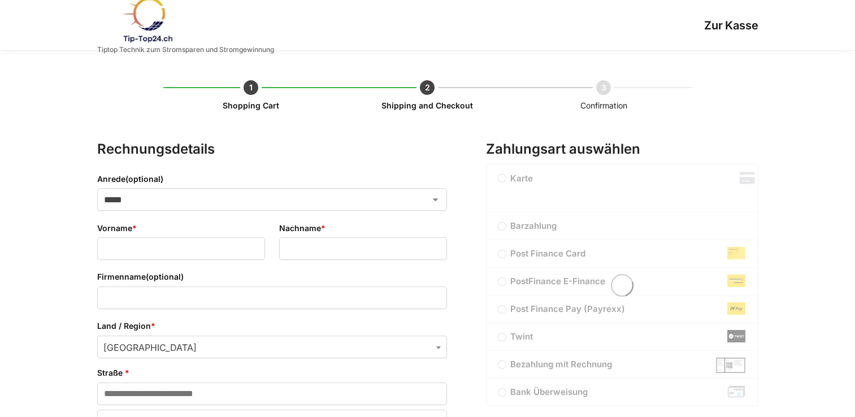
select select "**"
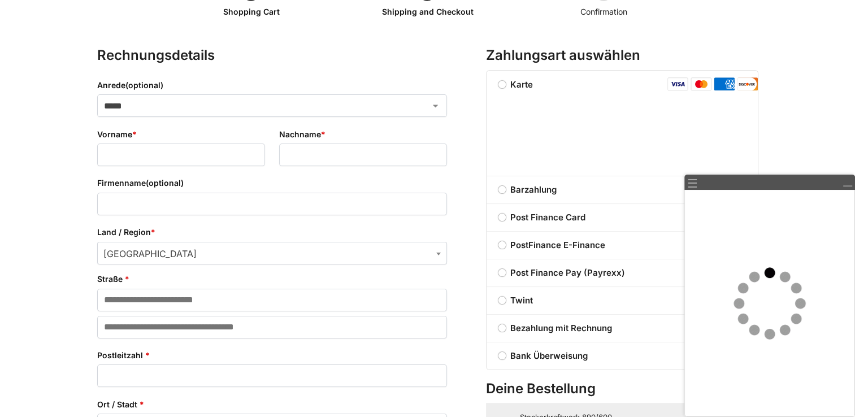
click at [807, 134] on div "**********" at bounding box center [427, 399] width 855 height 884
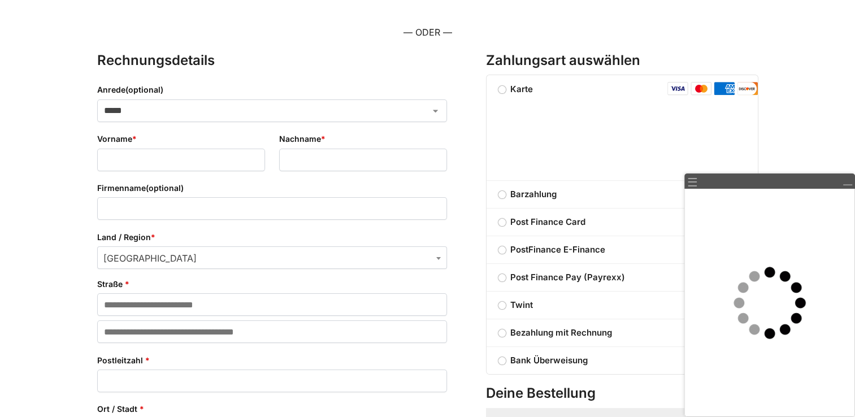
scroll to position [150, 0]
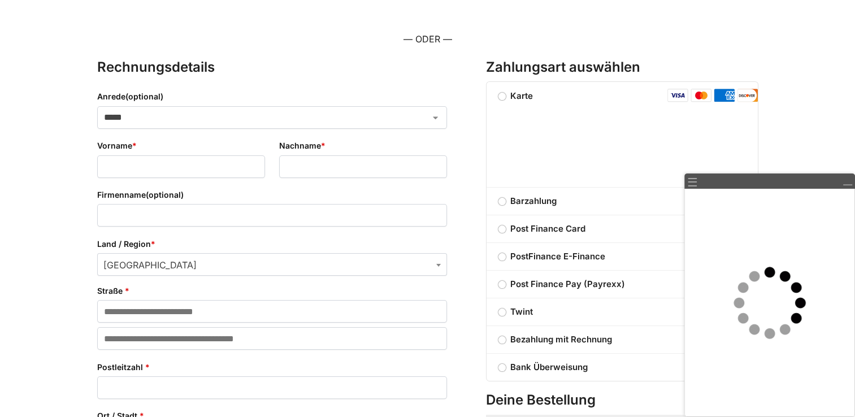
click at [223, 114] on select "***** **** **** ******" at bounding box center [272, 117] width 350 height 23
select select "*"
click at [97, 106] on select "***** **** **** ******" at bounding box center [272, 117] width 350 height 23
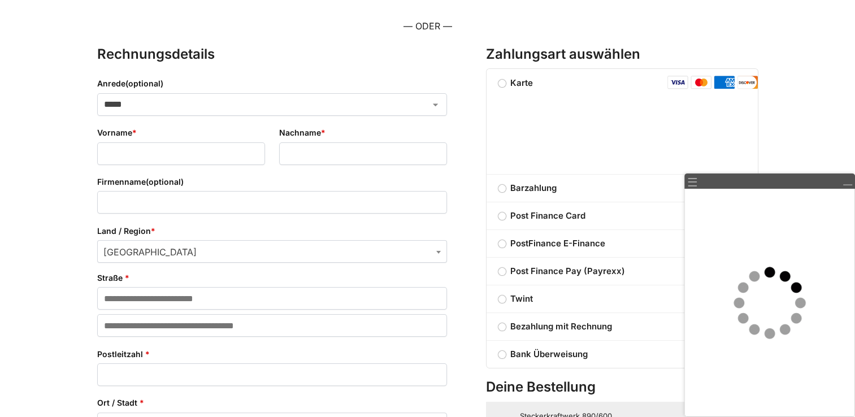
scroll to position [169, 0]
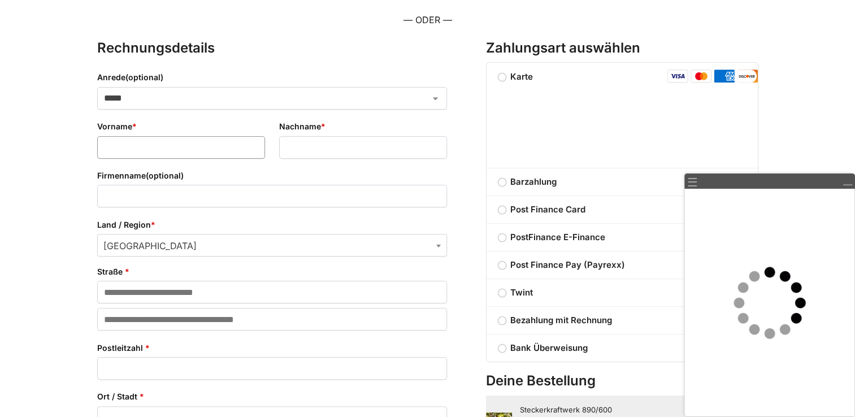
click at [208, 147] on input "Vorname *" at bounding box center [181, 147] width 168 height 23
type input "*****"
type input "********"
type input "**********"
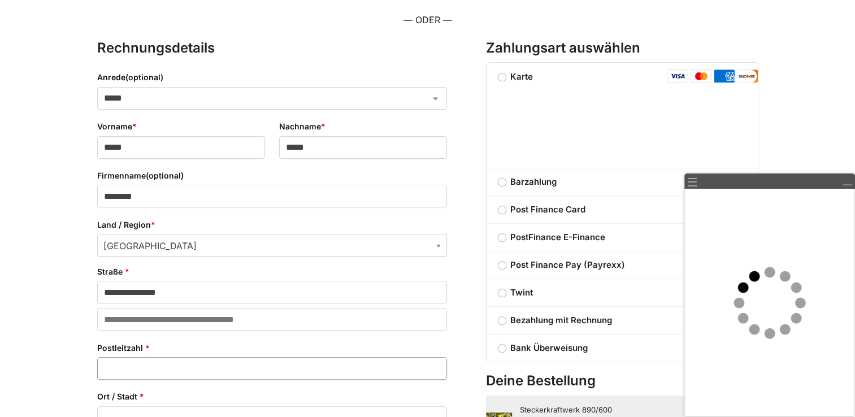
type input "****"
type input "*********"
select select "**"
type input "**********"
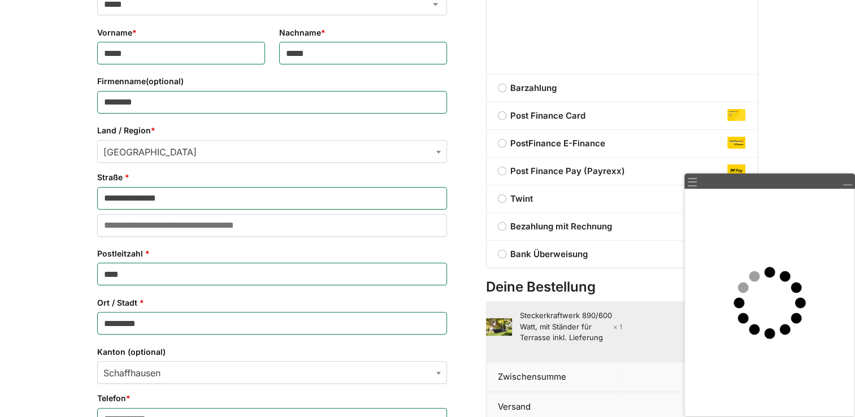
scroll to position [231, 0]
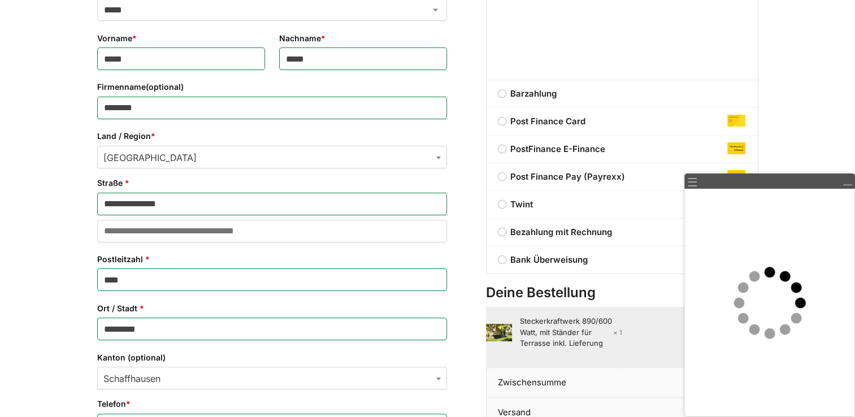
drag, startPoint x: 151, startPoint y: 107, endPoint x: 103, endPoint y: 107, distance: 48.6
click at [103, 107] on input "********" at bounding box center [272, 108] width 350 height 23
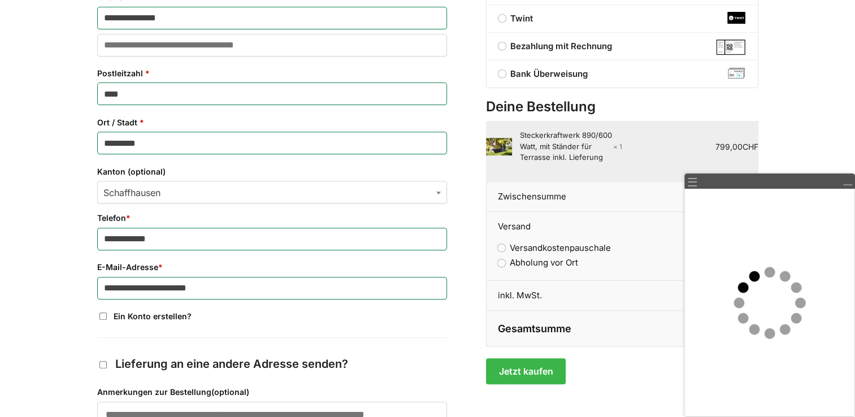
scroll to position [419, 0]
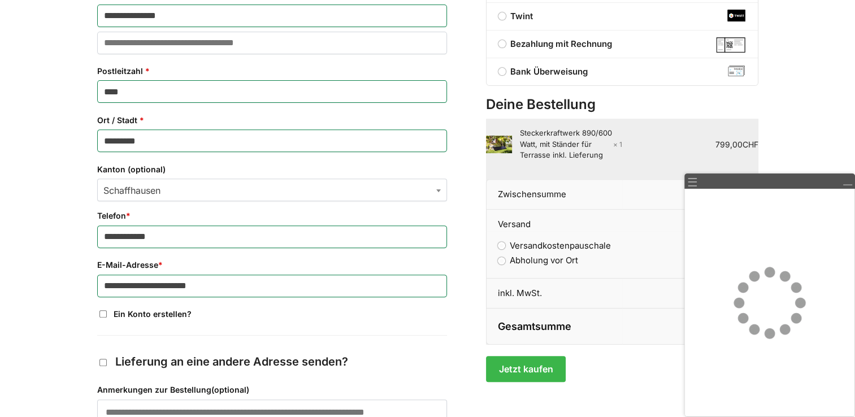
drag, startPoint x: 221, startPoint y: 285, endPoint x: 95, endPoint y: 295, distance: 125.8
click at [95, 295] on div "**********" at bounding box center [427, 94] width 708 height 925
click at [289, 292] on input "********" at bounding box center [272, 286] width 350 height 23
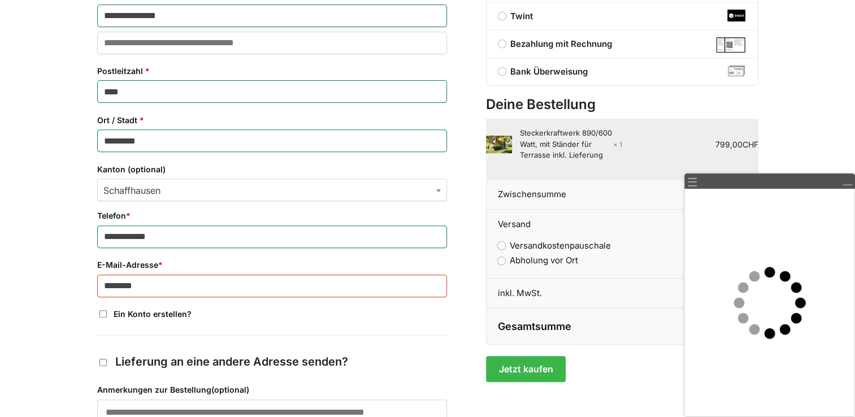
click at [271, 320] on div "**********" at bounding box center [272, 130] width 350 height 737
click at [195, 281] on input "********" at bounding box center [272, 286] width 350 height 23
click at [486, 356] on button "Jetzt kaufen" at bounding box center [526, 369] width 80 height 26
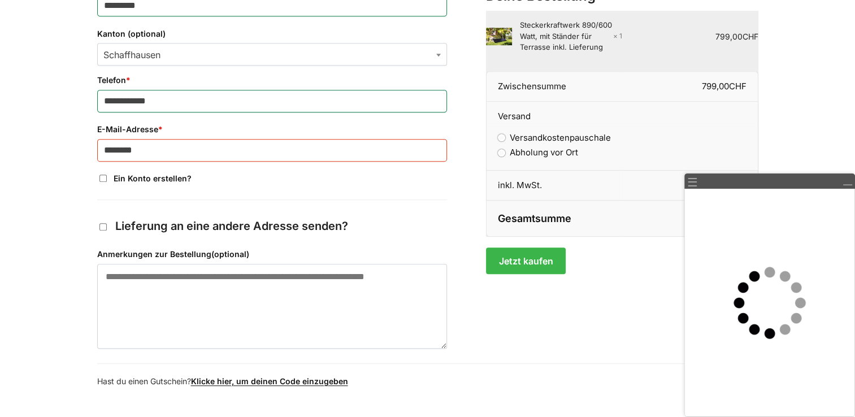
scroll to position [620, 0]
click at [203, 146] on input "********" at bounding box center [272, 149] width 350 height 23
type input "**********"
type input "****"
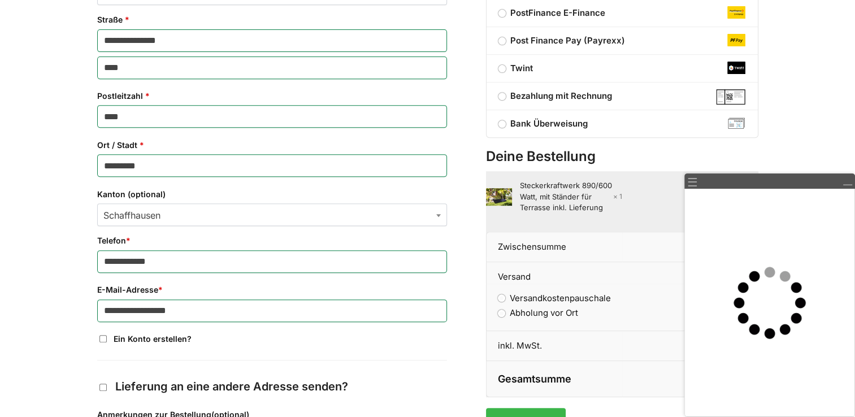
scroll to position [454, 0]
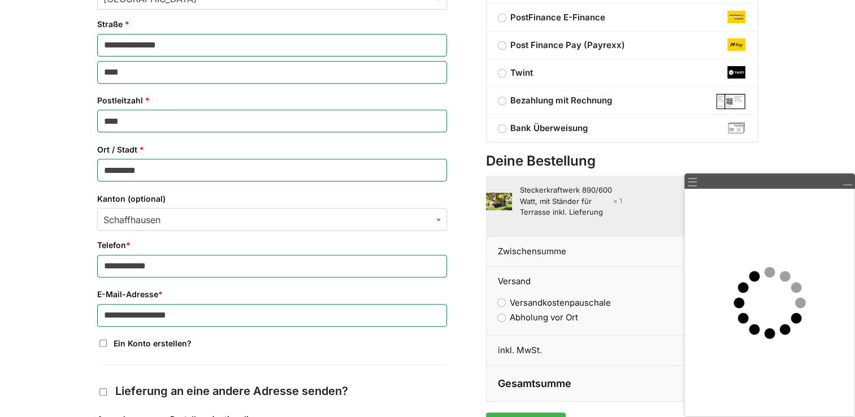
click at [501, 101] on label "Bezahlung mit Rechnung" at bounding box center [621, 101] width 271 height 14
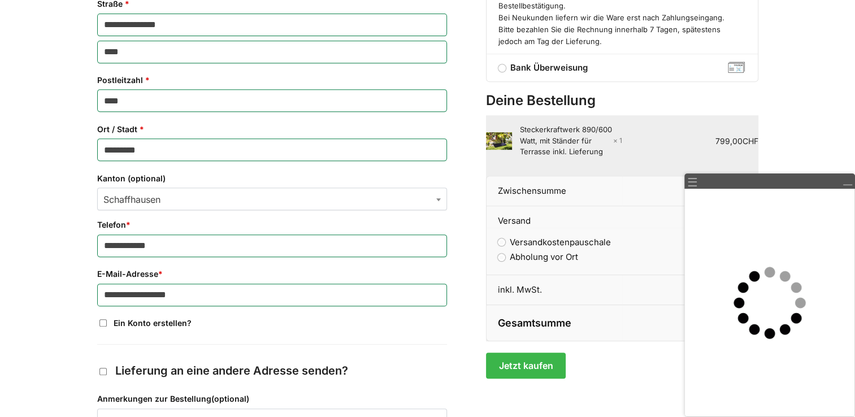
scroll to position [464, 0]
